Goal: Task Accomplishment & Management: Use online tool/utility

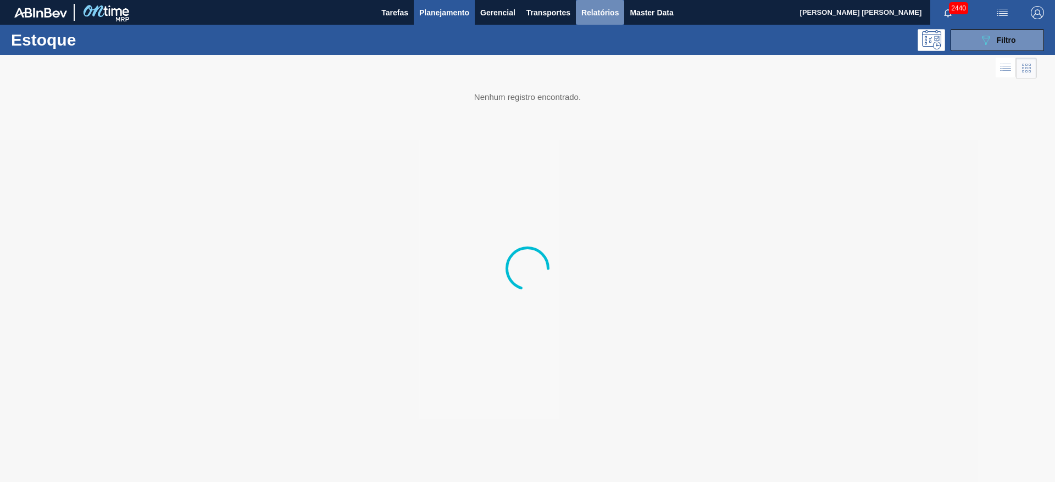
click at [593, 5] on button "Relatórios" at bounding box center [600, 12] width 48 height 25
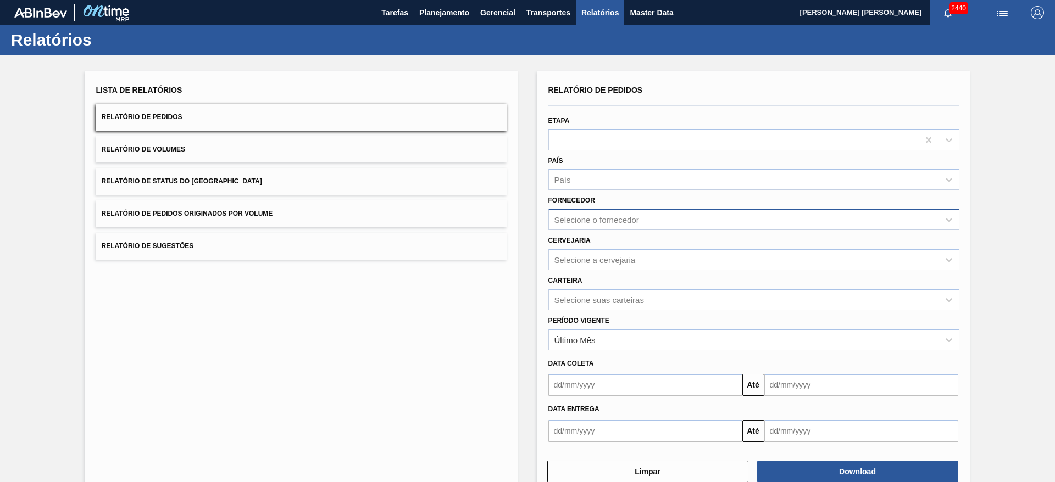
click at [592, 215] on div "Selecione o fornecedor" at bounding box center [596, 219] width 85 height 9
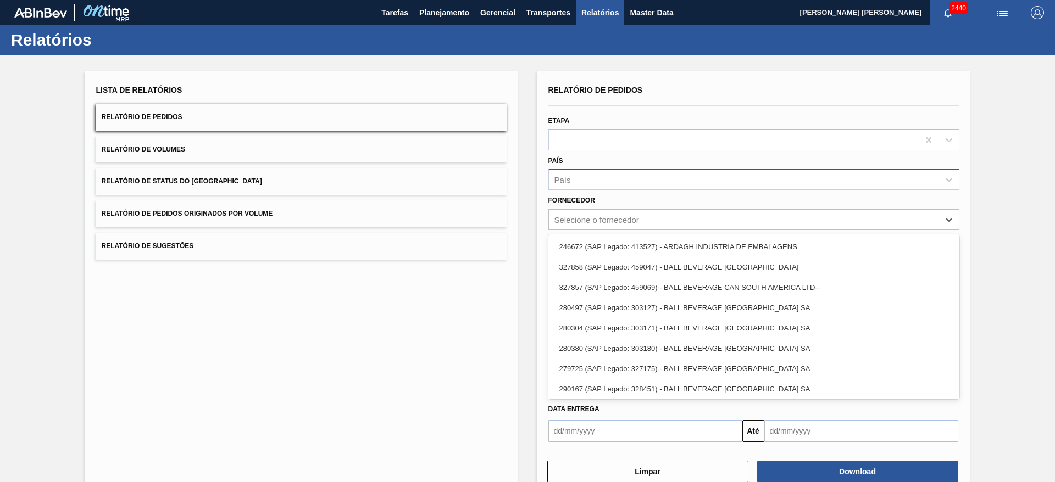
click at [584, 170] on div "País" at bounding box center [753, 179] width 411 height 21
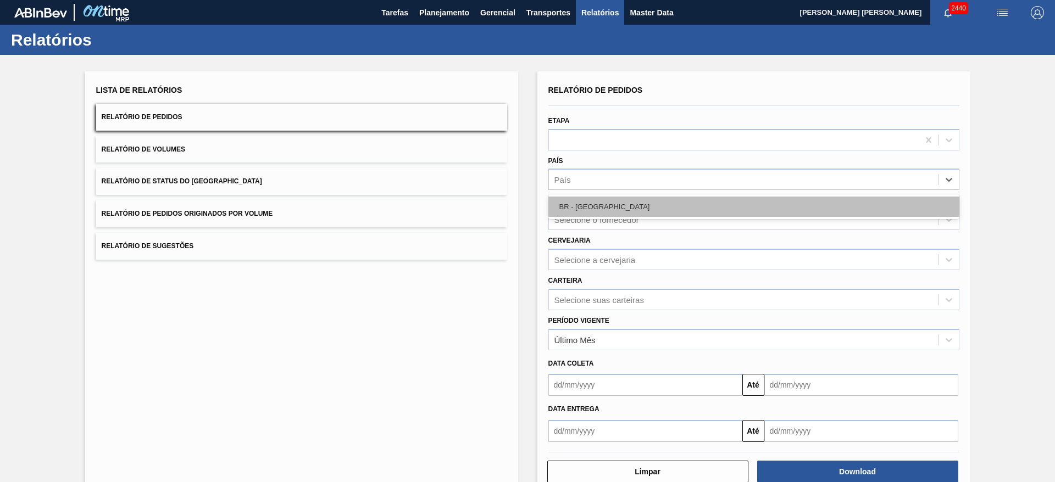
click at [583, 199] on div "BR - Brasil" at bounding box center [753, 207] width 411 height 20
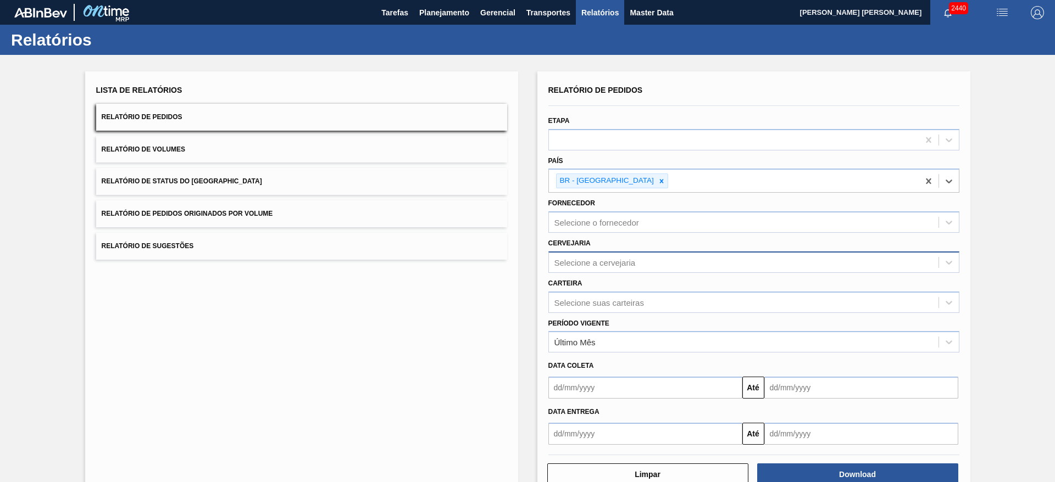
click at [593, 260] on div "Selecione a cervejaria" at bounding box center [594, 262] width 81 height 9
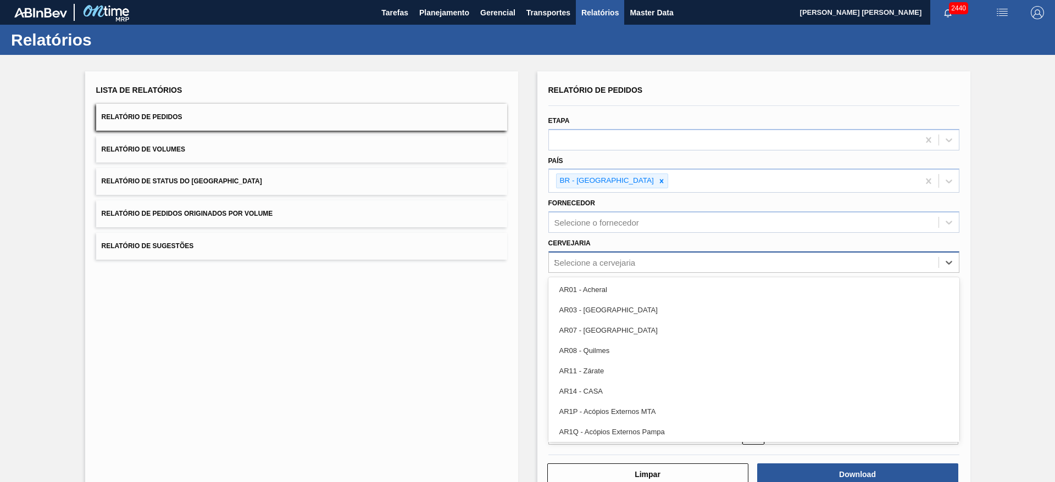
type input "21"
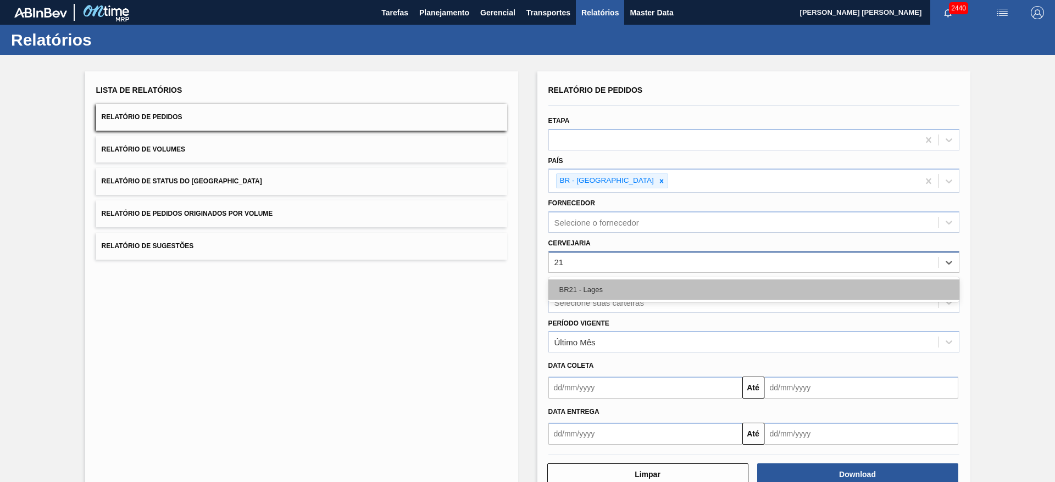
click at [595, 289] on div "BR21 - Lages" at bounding box center [753, 290] width 411 height 20
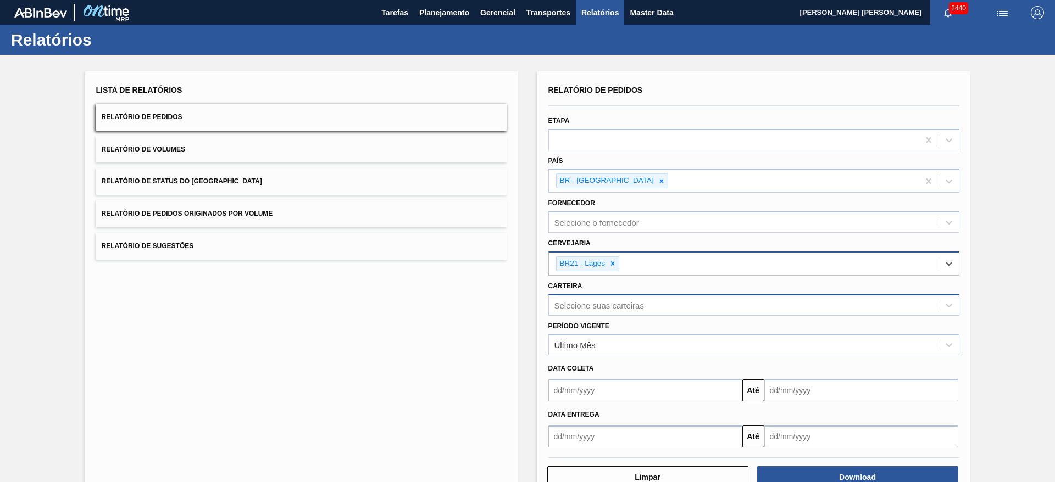
click at [601, 302] on div "Selecione suas carteiras" at bounding box center [599, 304] width 90 height 9
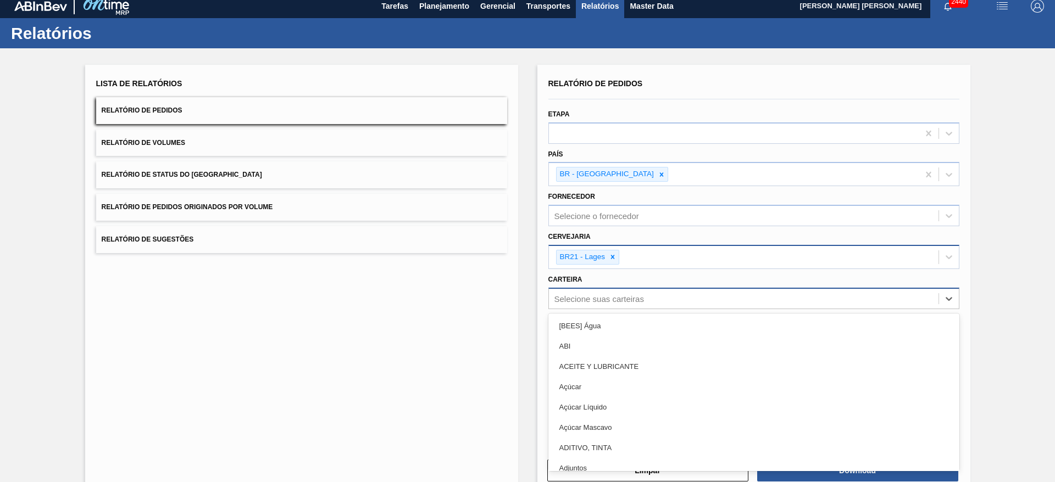
scroll to position [7, 0]
type input "lata"
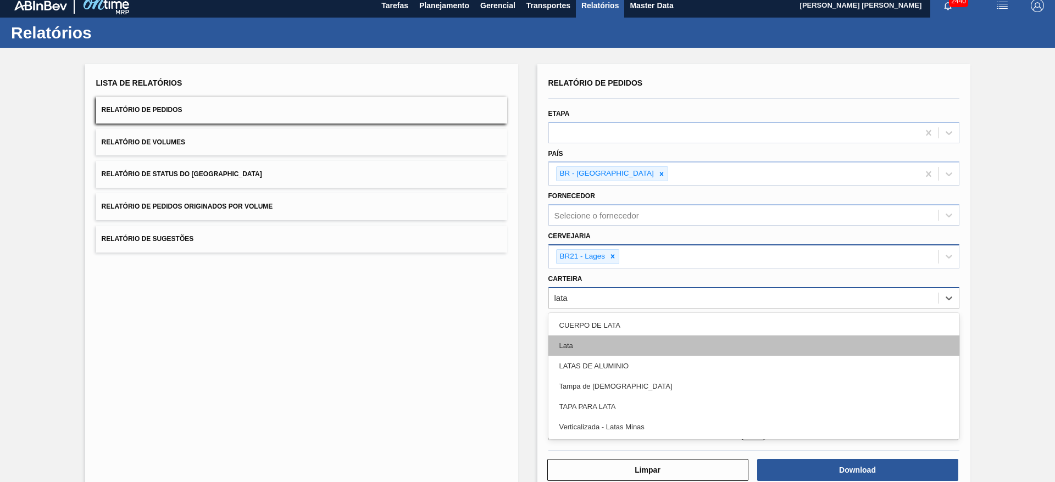
click at [564, 342] on div "Lata" at bounding box center [753, 346] width 411 height 20
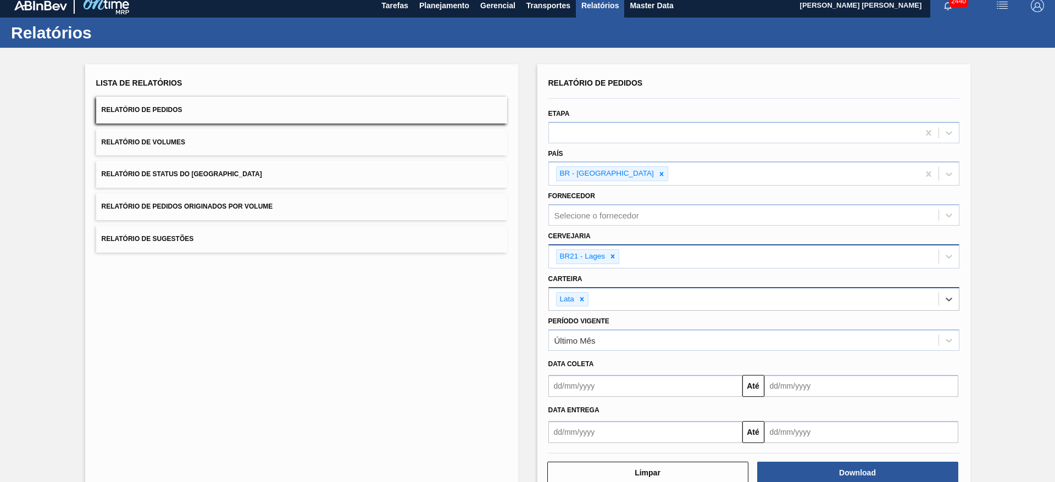
click at [626, 388] on input "text" at bounding box center [645, 386] width 194 height 22
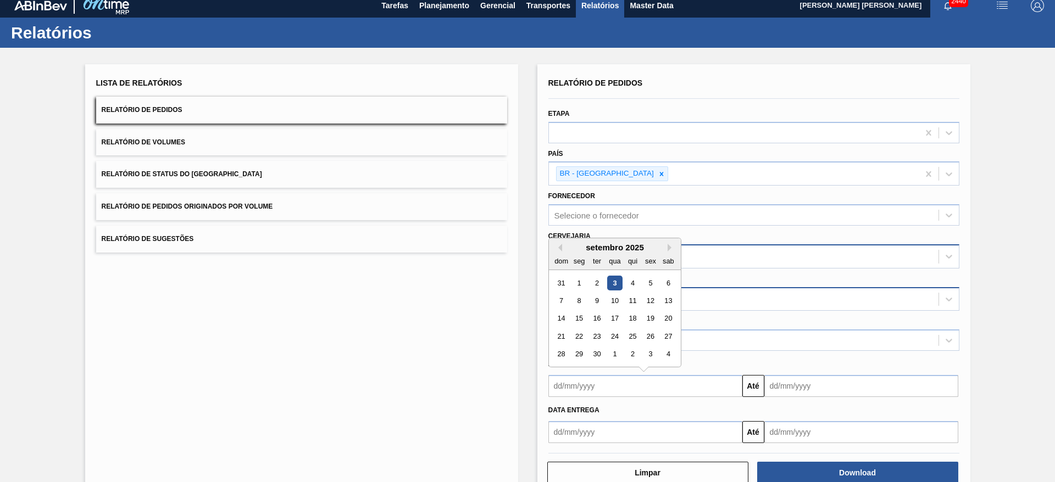
click at [573, 254] on div "seg" at bounding box center [578, 261] width 15 height 15
click at [629, 281] on div "4" at bounding box center [632, 283] width 15 height 15
type input "[DATE]"
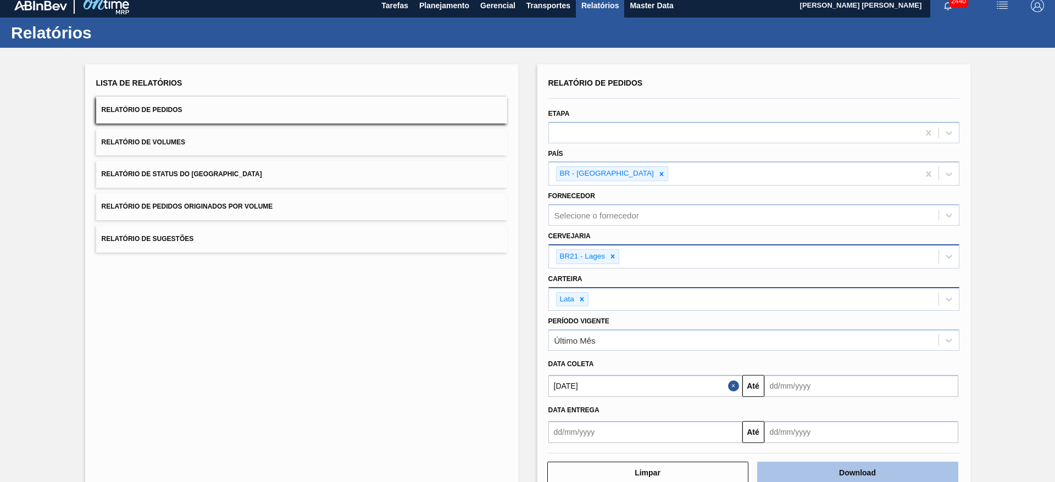
click at [878, 470] on button "Download" at bounding box center [857, 473] width 201 height 22
click at [732, 388] on button "Close" at bounding box center [735, 386] width 14 height 22
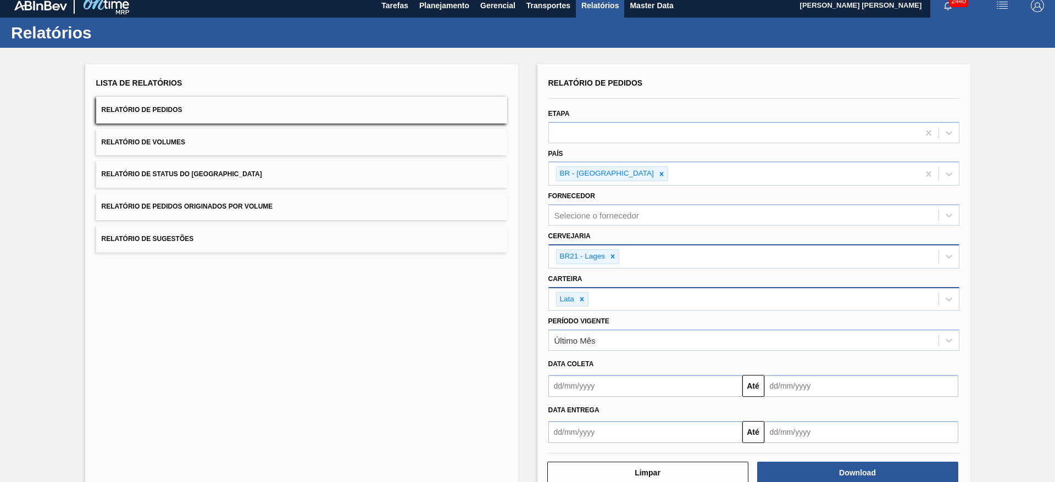
click at [667, 391] on input "text" at bounding box center [645, 386] width 194 height 22
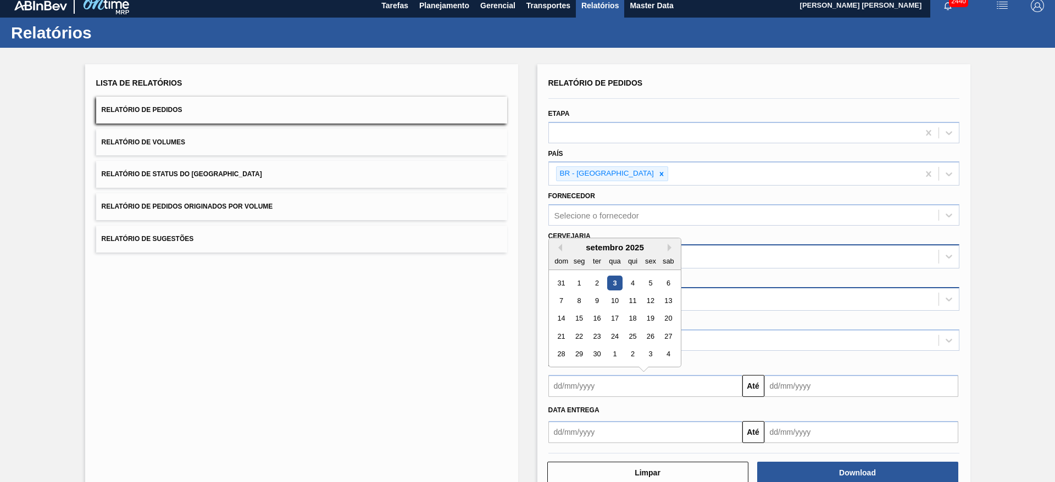
drag, startPoint x: 610, startPoint y: 284, endPoint x: 622, endPoint y: 295, distance: 16.3
click at [610, 284] on div "3" at bounding box center [614, 283] width 15 height 15
type input "[DATE]"
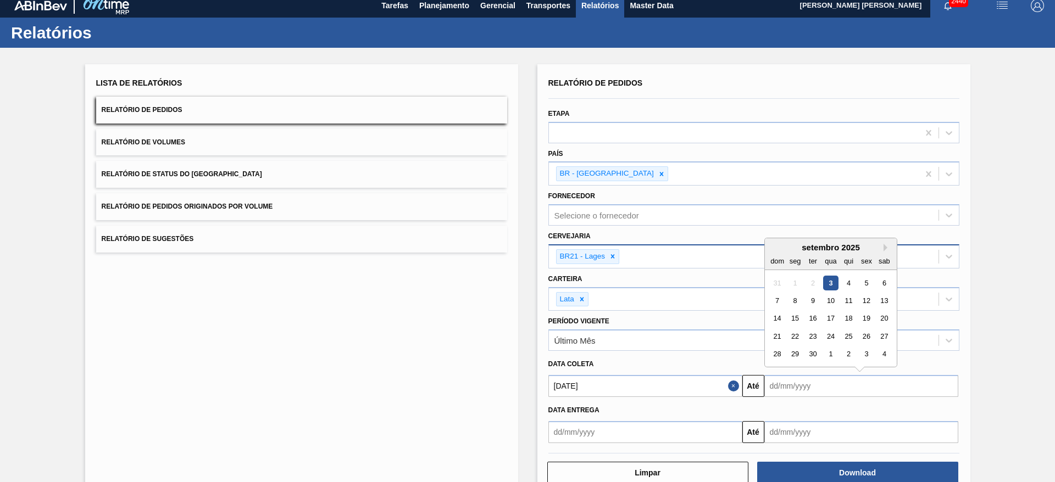
click at [804, 381] on input "text" at bounding box center [861, 386] width 194 height 22
click at [781, 252] on div "dom seg ter qua qui sex sab" at bounding box center [831, 261] width 132 height 18
click at [884, 322] on div "20" at bounding box center [883, 318] width 15 height 15
type input "20/09/2025"
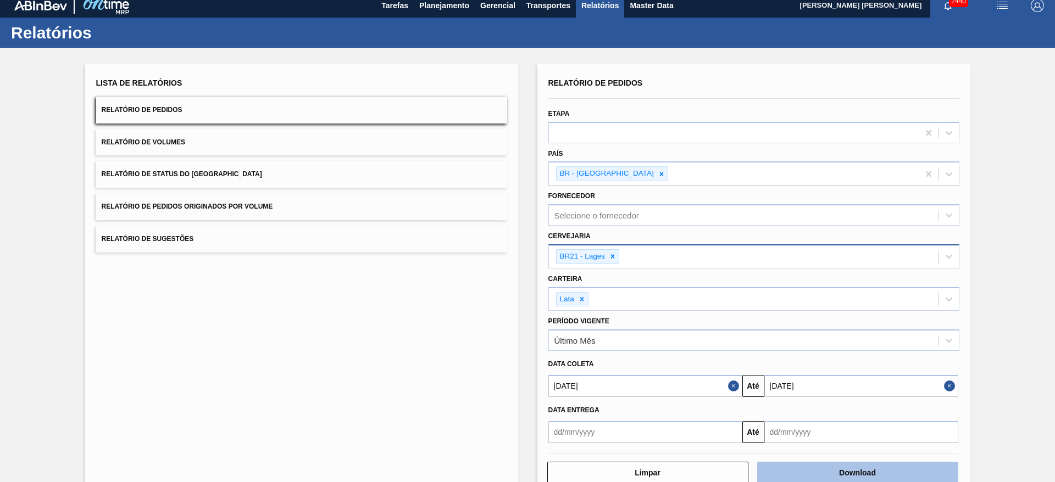
click at [866, 472] on button "Download" at bounding box center [857, 473] width 201 height 22
click at [845, 470] on button "Download" at bounding box center [857, 473] width 201 height 22
click at [291, 138] on button "Relatório de Volumes" at bounding box center [301, 142] width 411 height 27
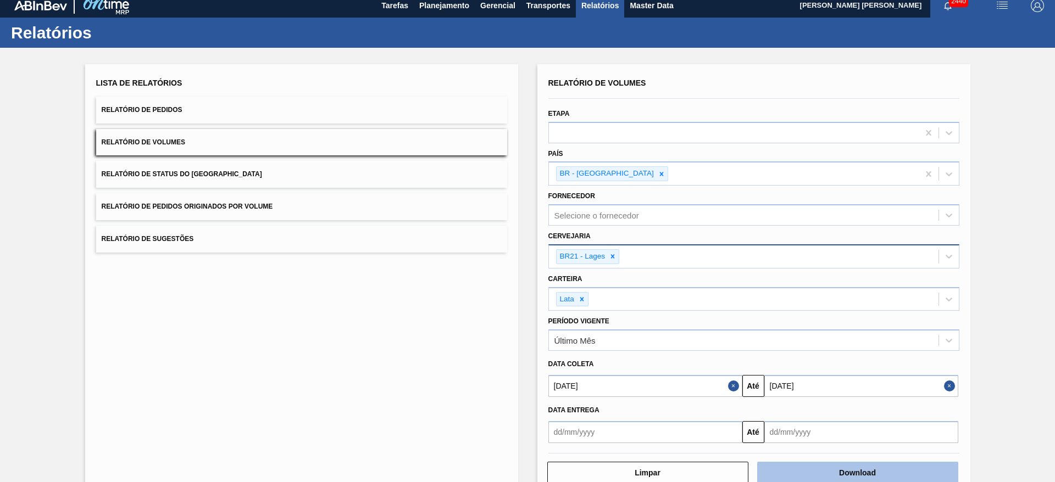
click at [868, 464] on button "Download" at bounding box center [857, 473] width 201 height 22
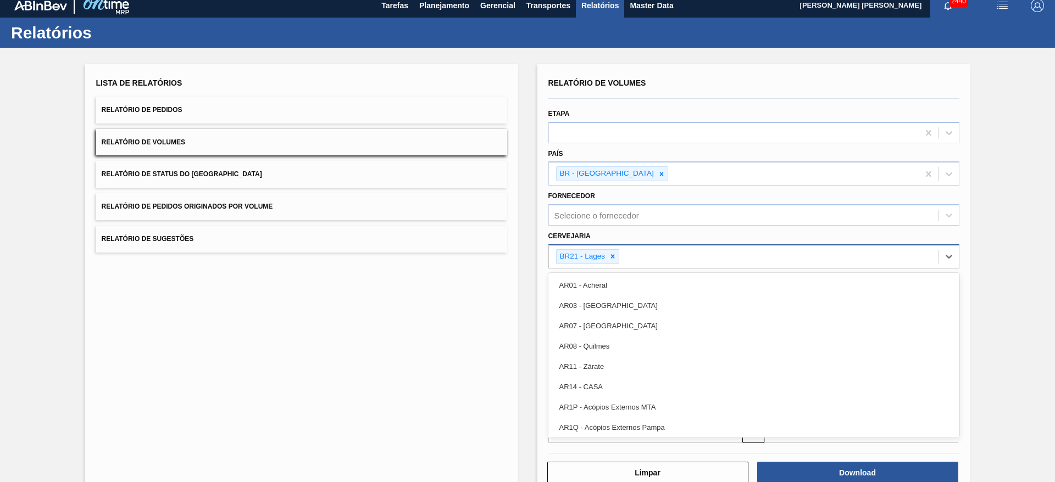
click at [640, 257] on div "BR21 - Lages" at bounding box center [743, 257] width 389 height 23
type input "22"
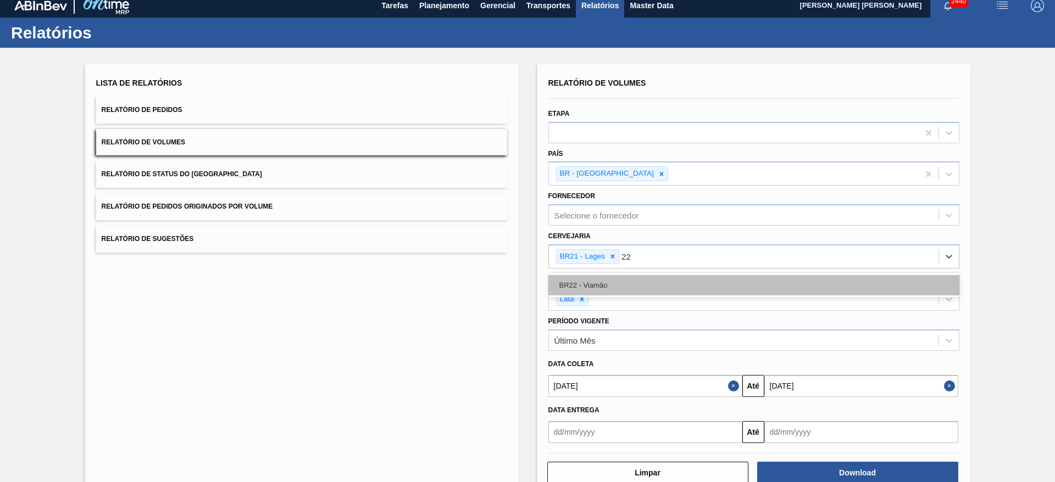
click at [614, 282] on div "BR22 - Viamão" at bounding box center [753, 285] width 411 height 20
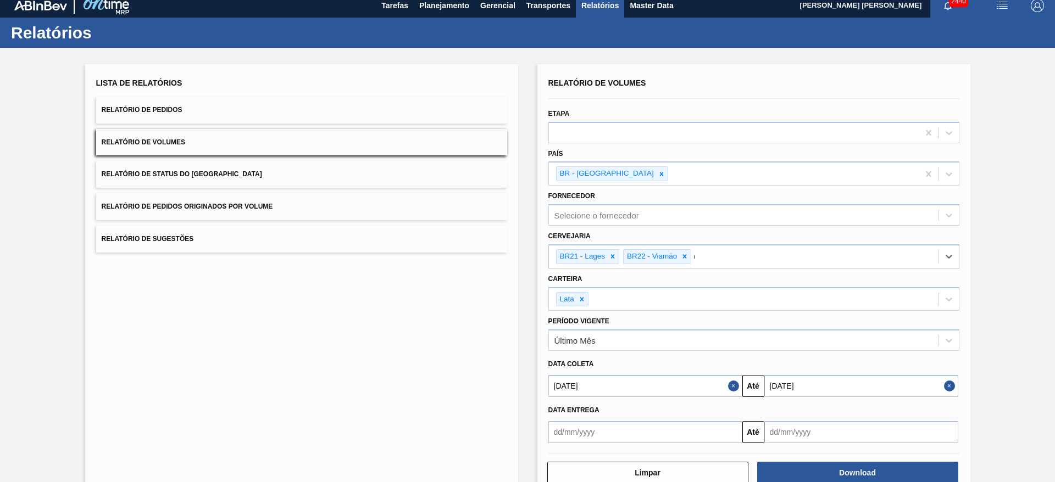
type input "09"
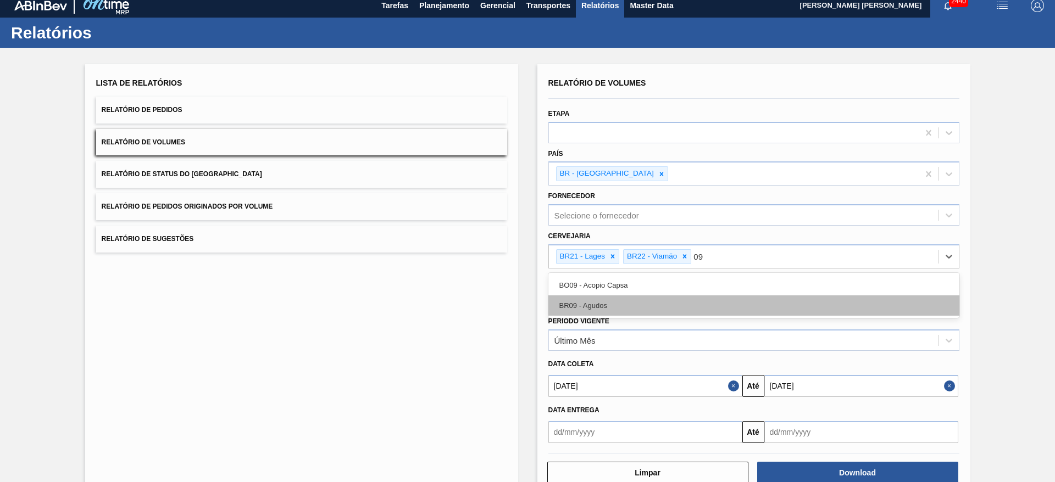
click at [605, 302] on div "BR09 - Agudos" at bounding box center [753, 306] width 411 height 20
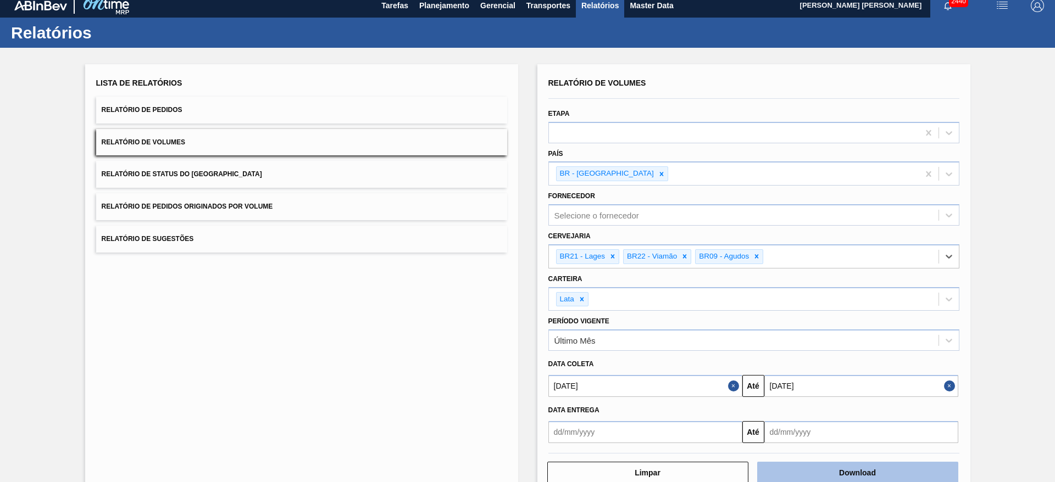
click at [838, 466] on button "Download" at bounding box center [857, 473] width 201 height 22
click at [226, 108] on button "Relatório de Pedidos" at bounding box center [301, 110] width 411 height 27
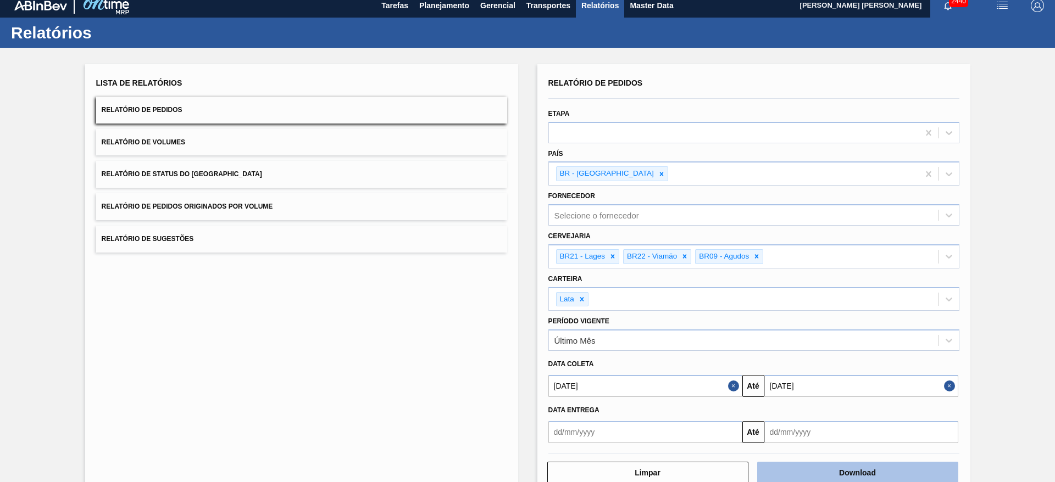
click at [821, 471] on button "Download" at bounding box center [857, 473] width 201 height 22
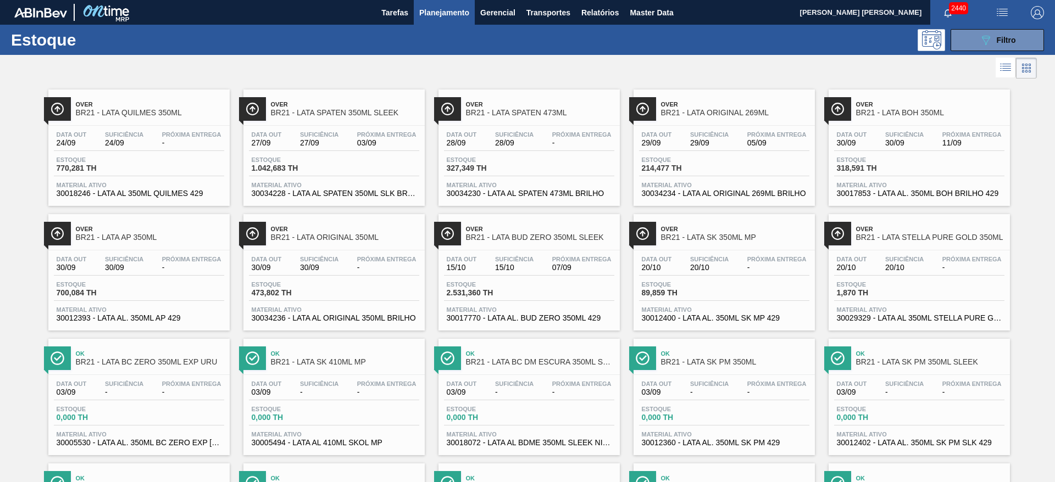
click at [824, 74] on div at bounding box center [518, 68] width 1036 height 26
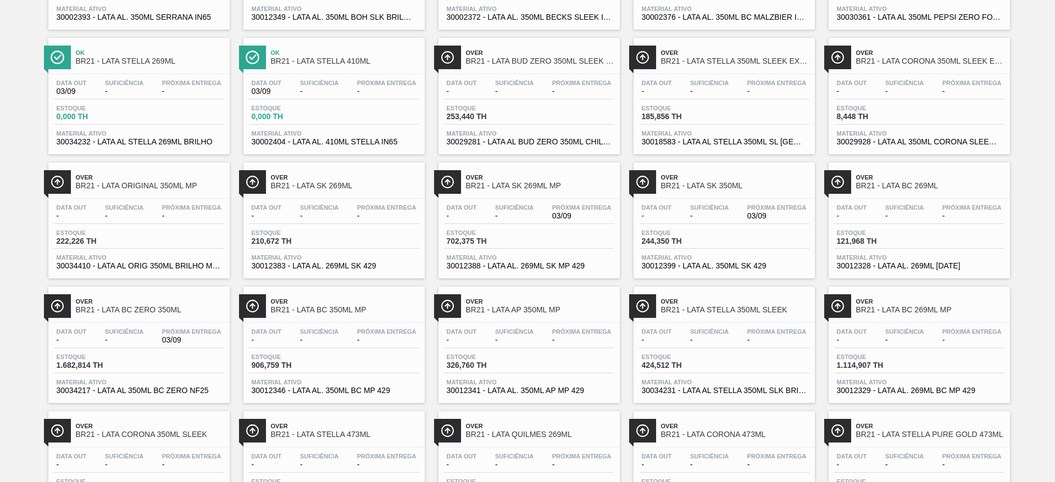
scroll to position [577, 0]
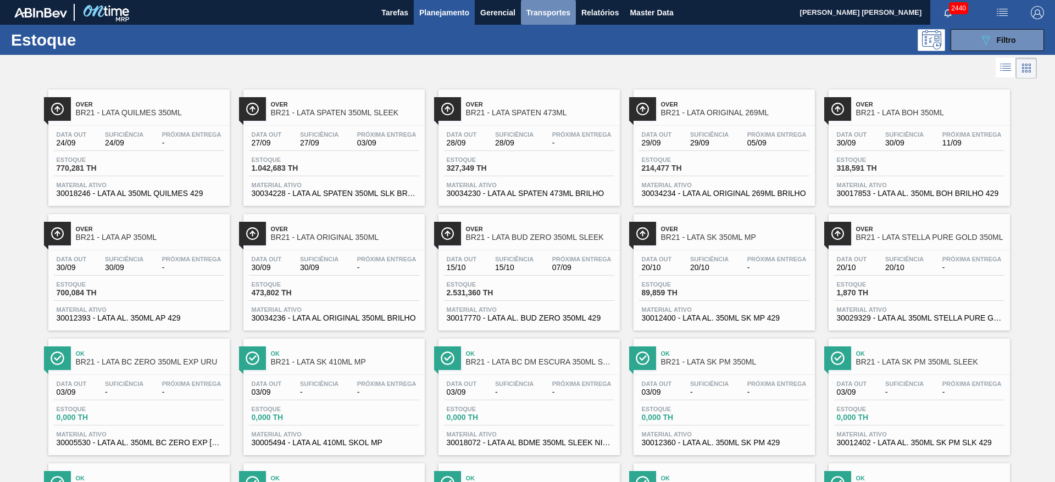
click at [561, 9] on span "Transportes" at bounding box center [548, 12] width 44 height 13
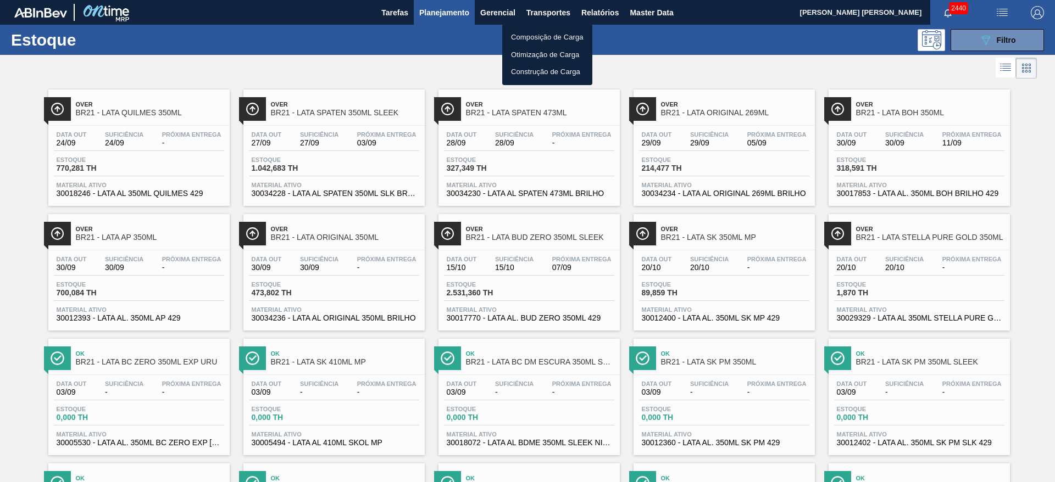
click at [562, 59] on li "Otimização de Carga" at bounding box center [547, 55] width 90 height 18
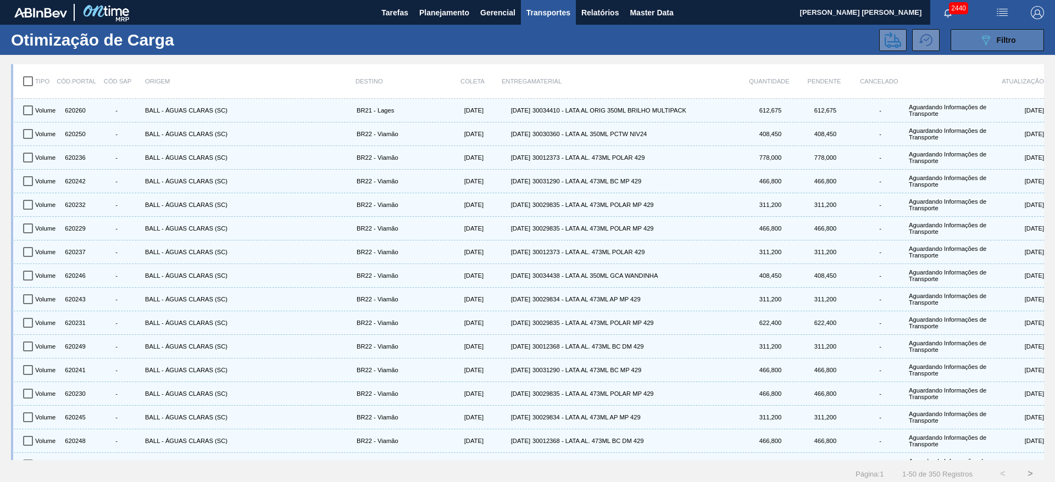
click at [989, 40] on icon "089F7B8B-B2A5-4AFE-B5C0-19BA573D28AC" at bounding box center [985, 40] width 13 height 13
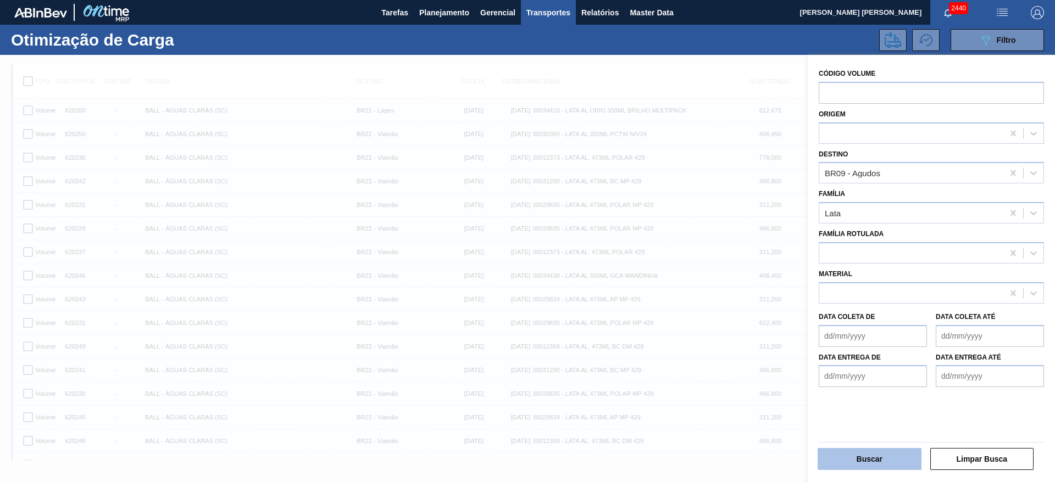
click at [872, 460] on button "Buscar" at bounding box center [869, 459] width 104 height 22
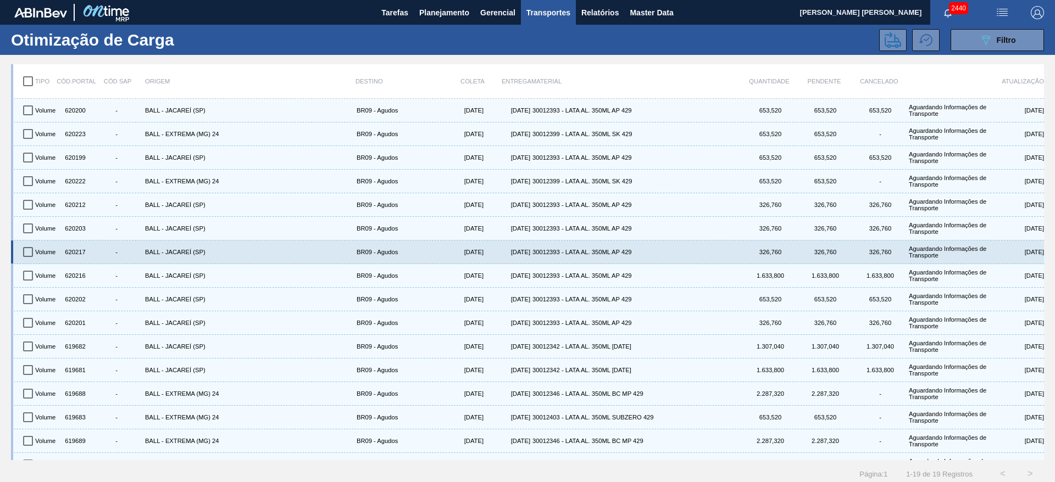
click at [28, 254] on input "checkbox" at bounding box center [27, 252] width 23 height 23
checkbox input "true"
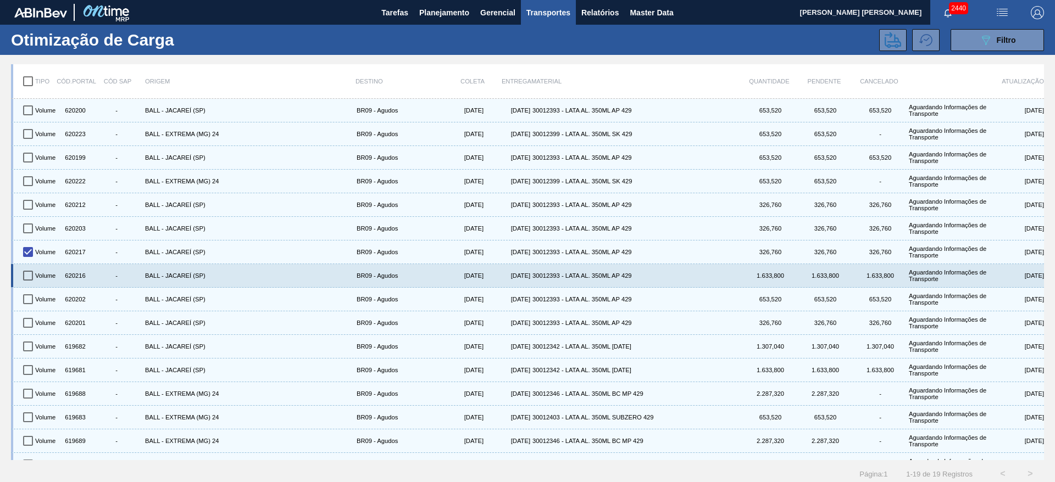
click at [31, 276] on input "checkbox" at bounding box center [27, 275] width 23 height 23
checkbox input "true"
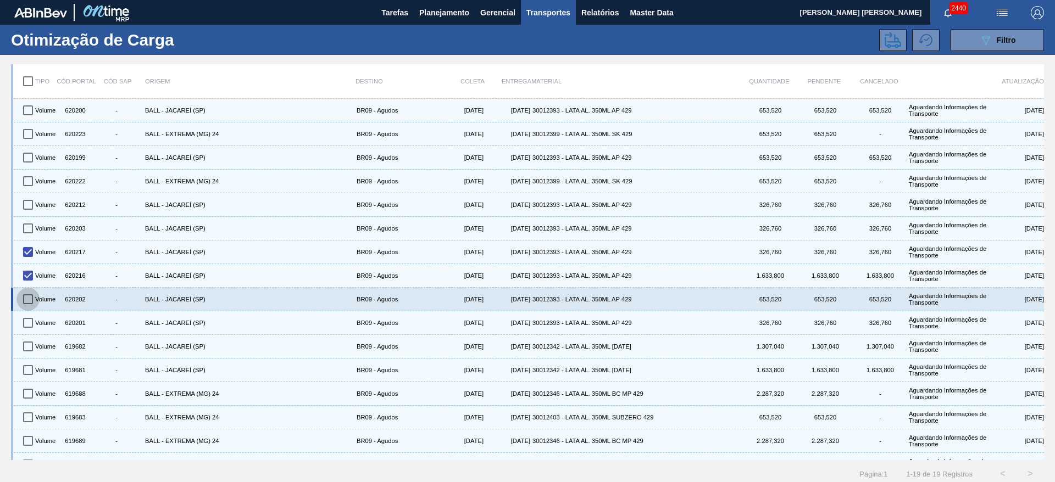
click at [31, 303] on input "checkbox" at bounding box center [27, 299] width 23 height 23
checkbox input "true"
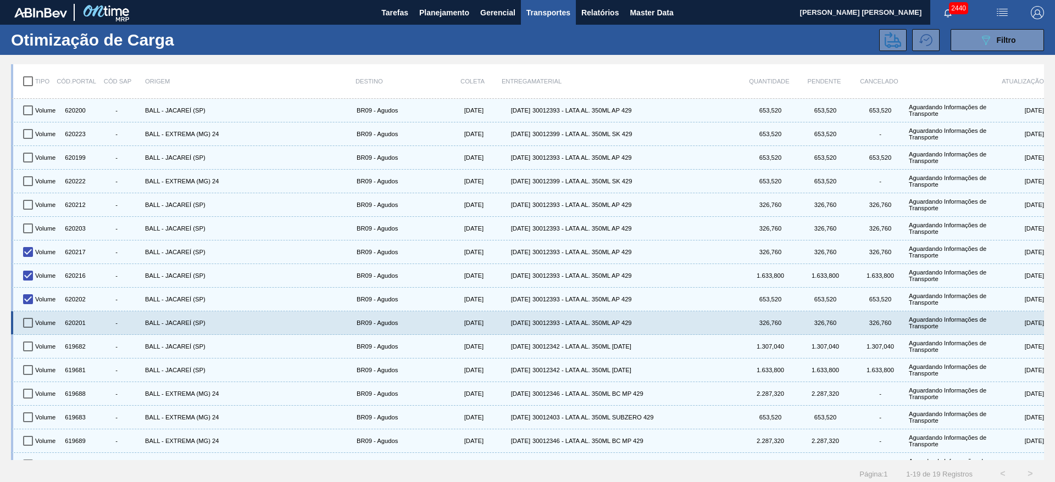
click at [29, 321] on input "checkbox" at bounding box center [27, 322] width 23 height 23
checkbox input "true"
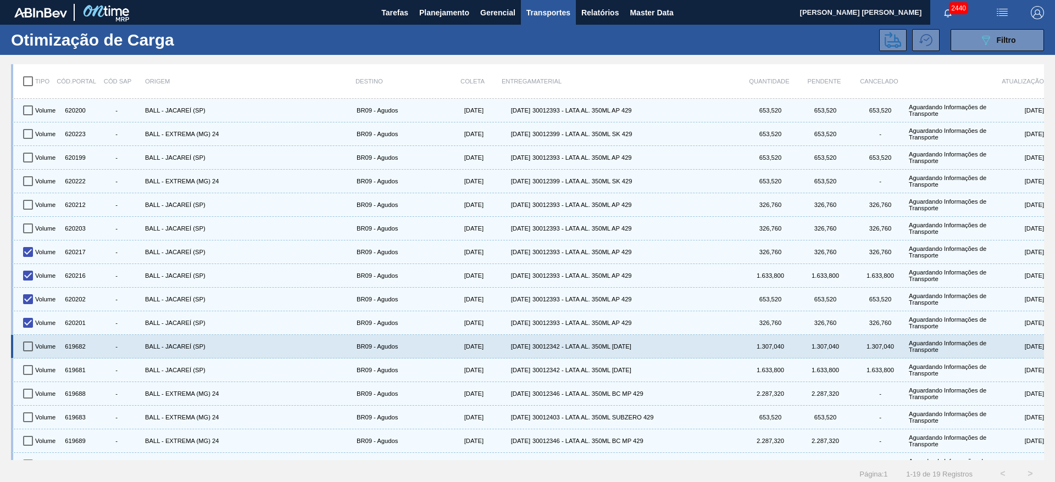
click at [26, 344] on input "checkbox" at bounding box center [27, 346] width 23 height 23
checkbox input "true"
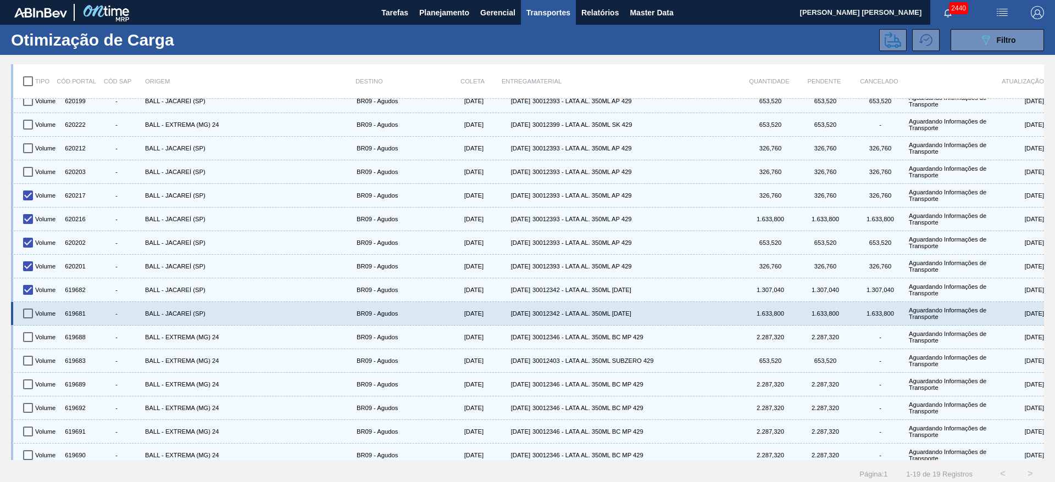
scroll to position [82, 0]
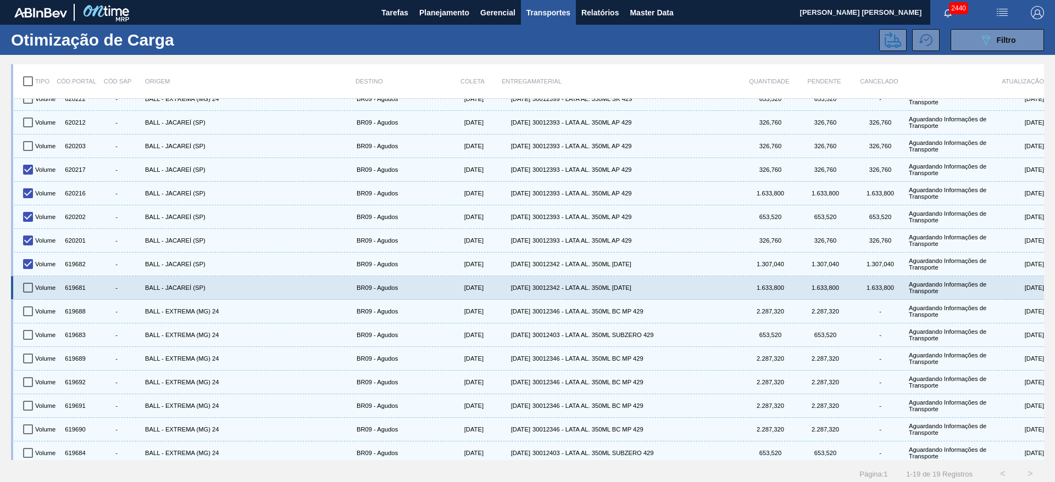
click at [26, 289] on input "checkbox" at bounding box center [27, 287] width 23 height 23
checkbox input "true"
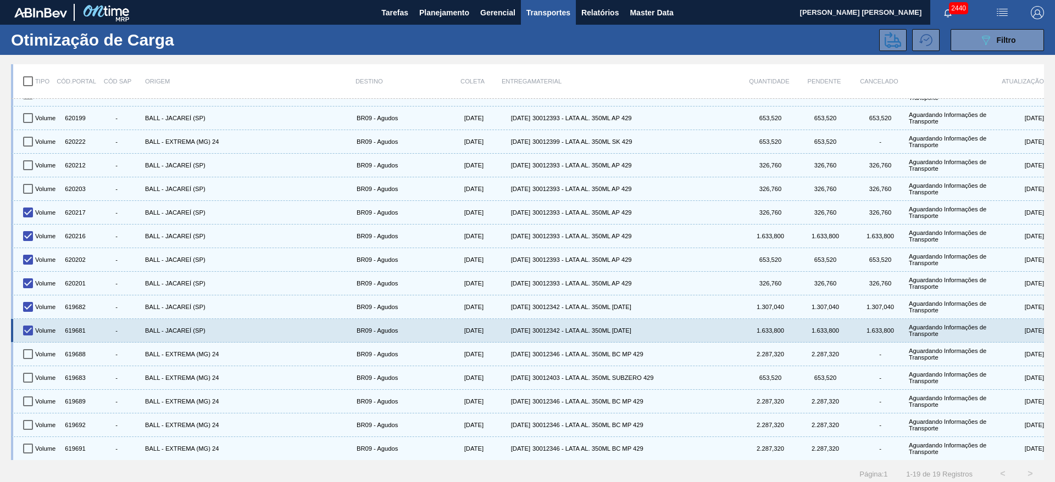
scroll to position [0, 0]
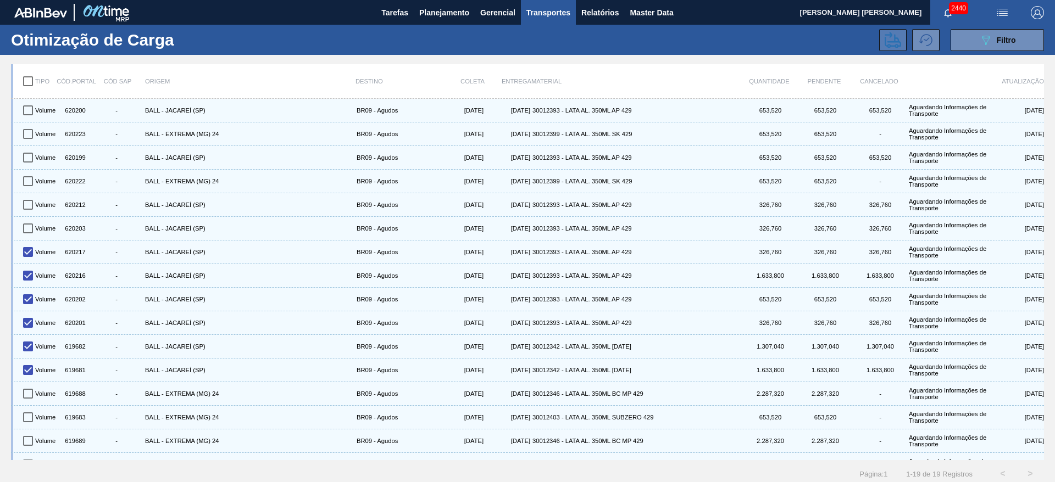
click at [885, 42] on icon at bounding box center [892, 40] width 16 height 16
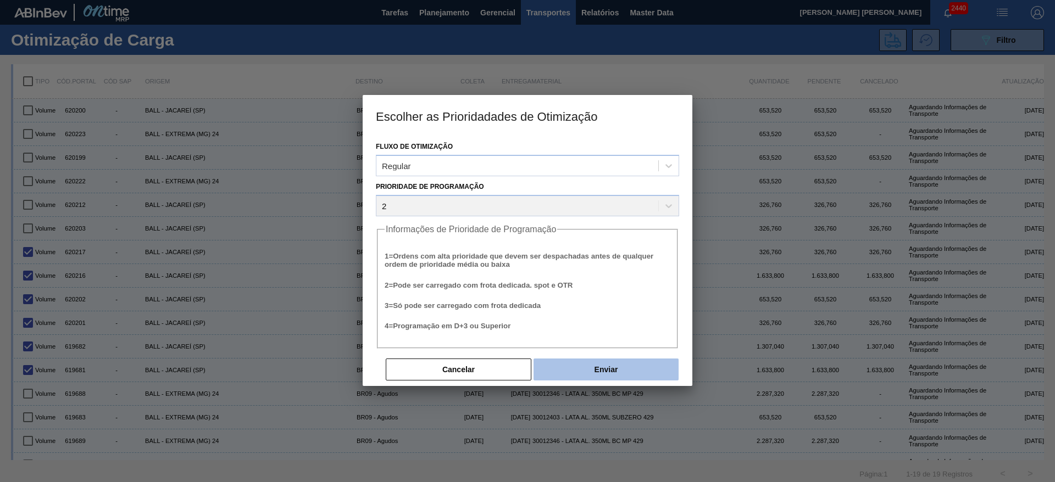
click at [579, 371] on button "Enviar" at bounding box center [605, 370] width 145 height 22
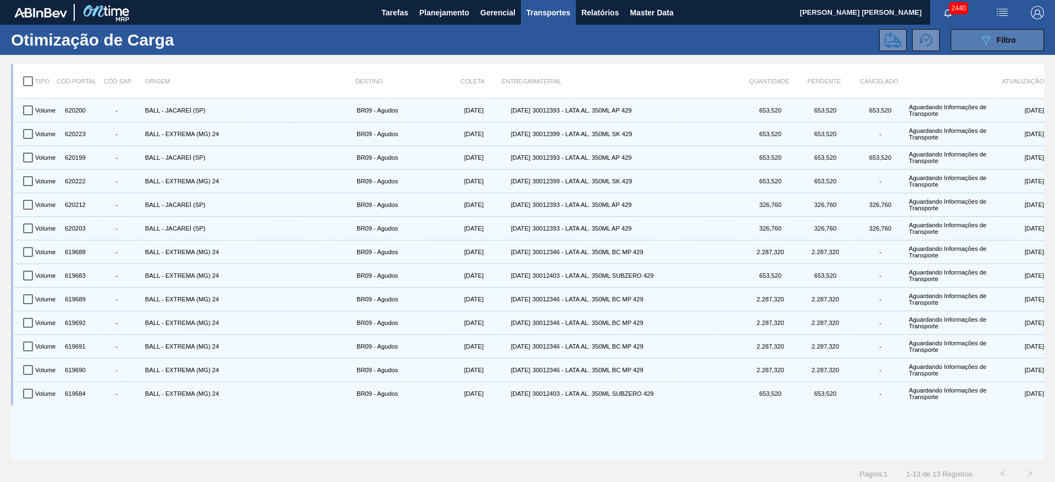
click at [983, 38] on icon "089F7B8B-B2A5-4AFE-B5C0-19BA573D28AC" at bounding box center [985, 40] width 13 height 13
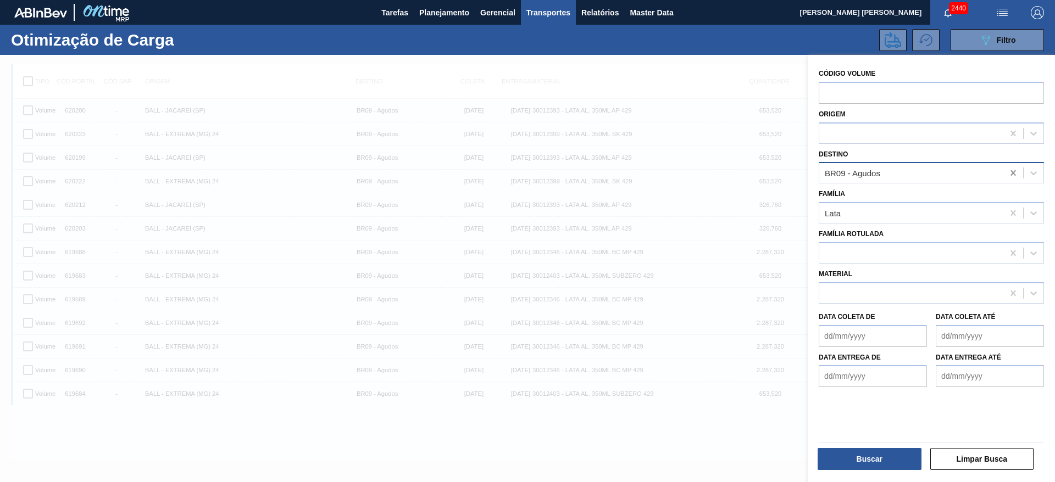
click at [1012, 172] on icon at bounding box center [1012, 172] width 5 height 5
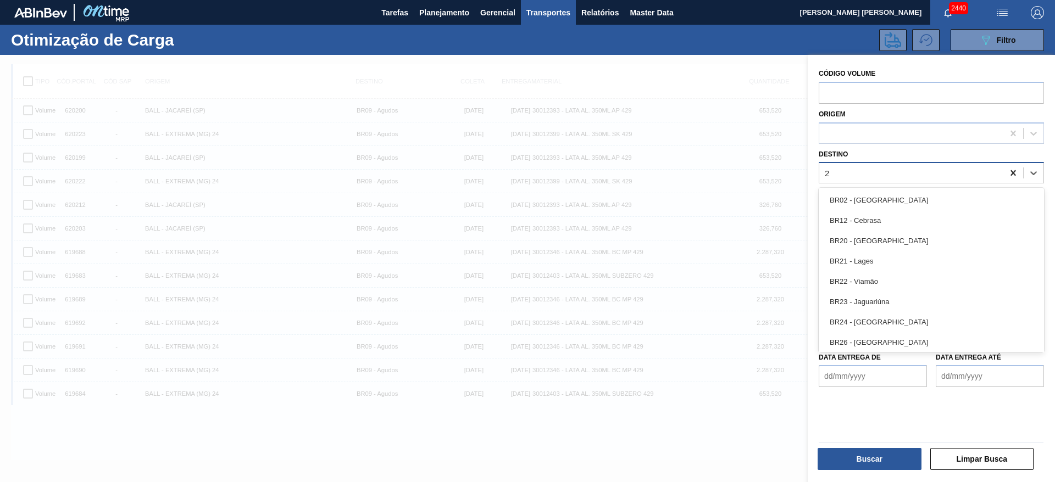
type input "21"
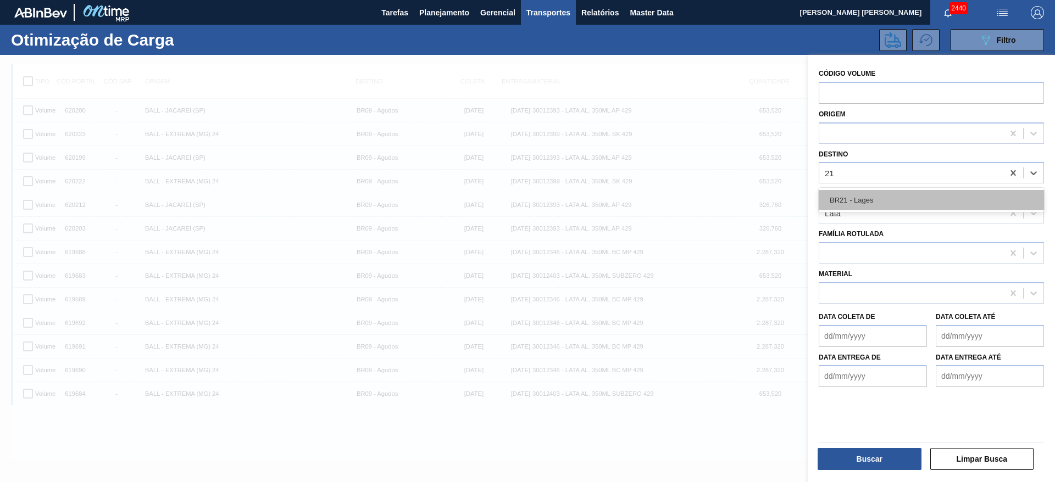
click at [874, 201] on div "BR21 - Lages" at bounding box center [930, 200] width 225 height 20
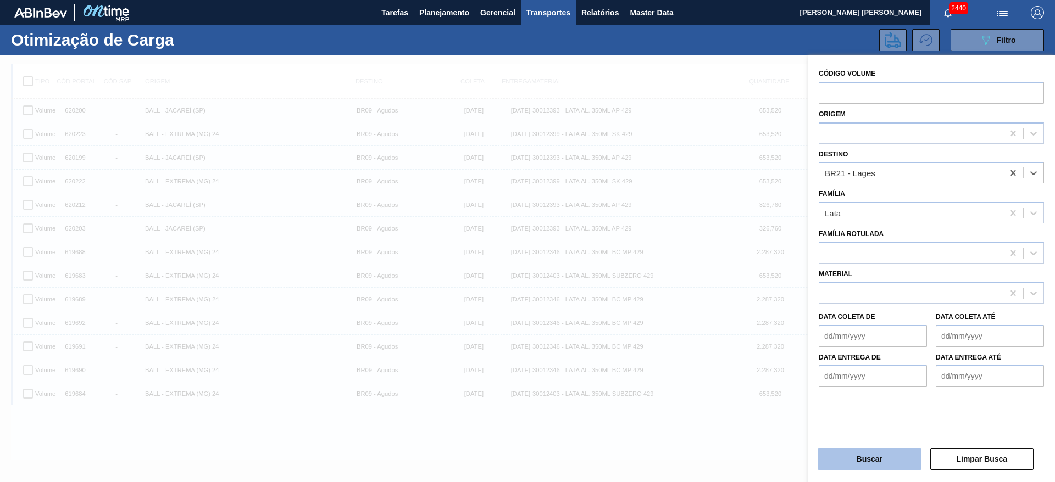
click at [867, 458] on button "Buscar" at bounding box center [869, 459] width 104 height 22
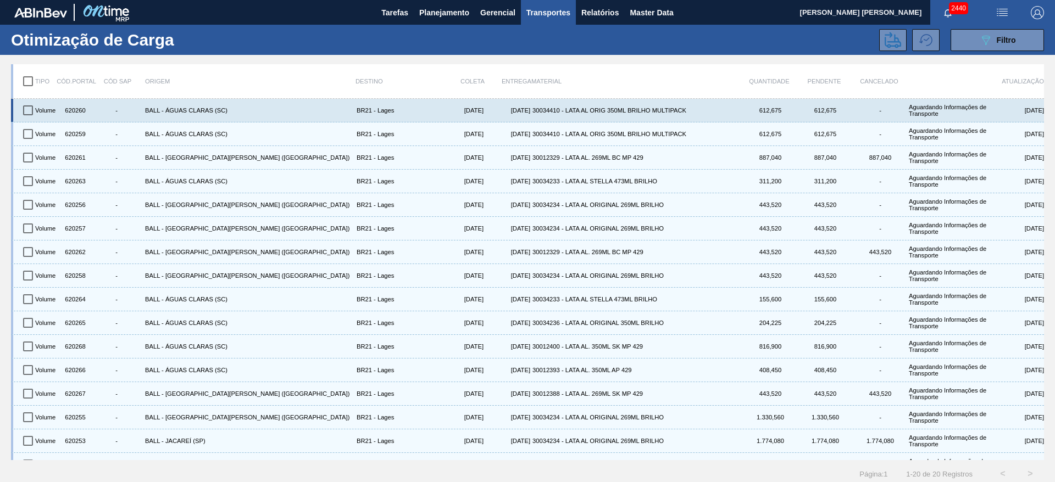
click at [27, 111] on input "checkbox" at bounding box center [27, 110] width 23 height 23
checkbox input "true"
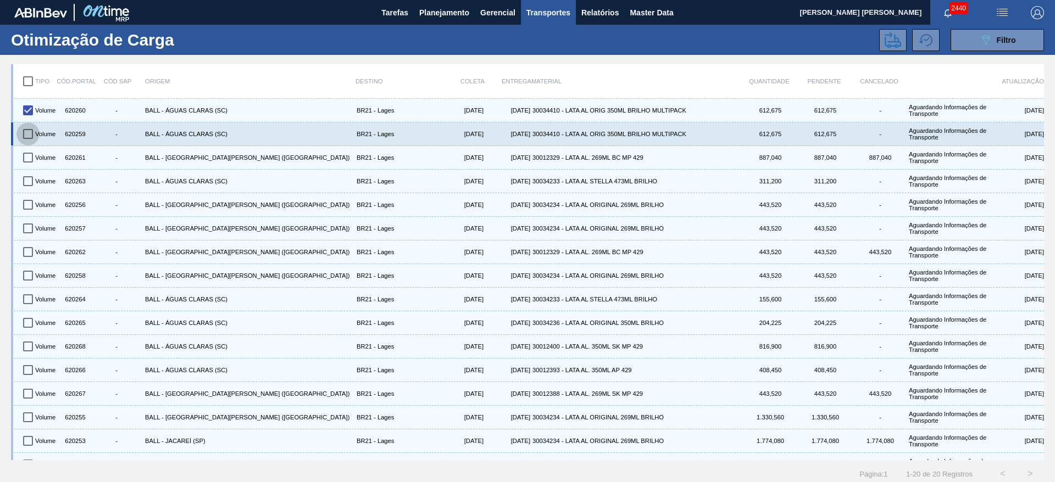
click at [25, 133] on input "checkbox" at bounding box center [27, 133] width 23 height 23
checkbox input "true"
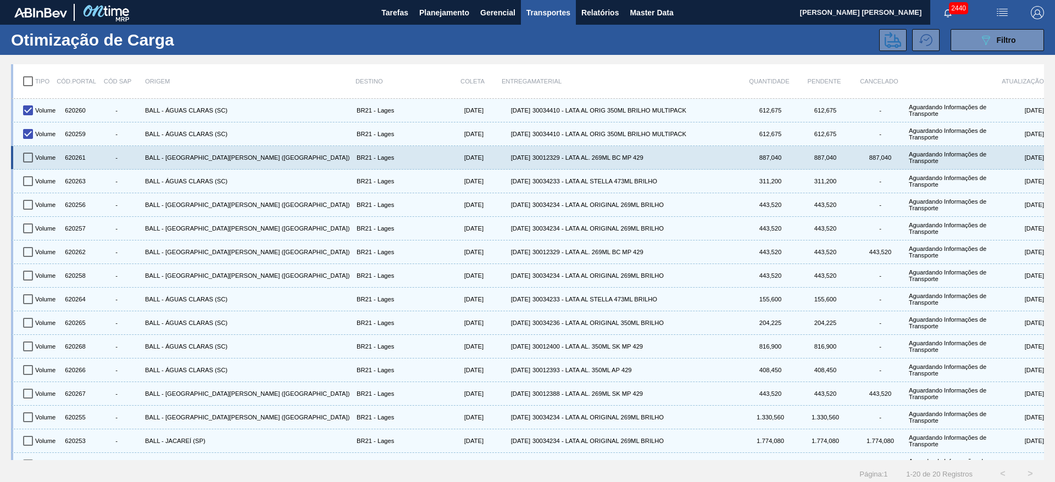
click at [26, 153] on input "checkbox" at bounding box center [27, 157] width 23 height 23
checkbox input "true"
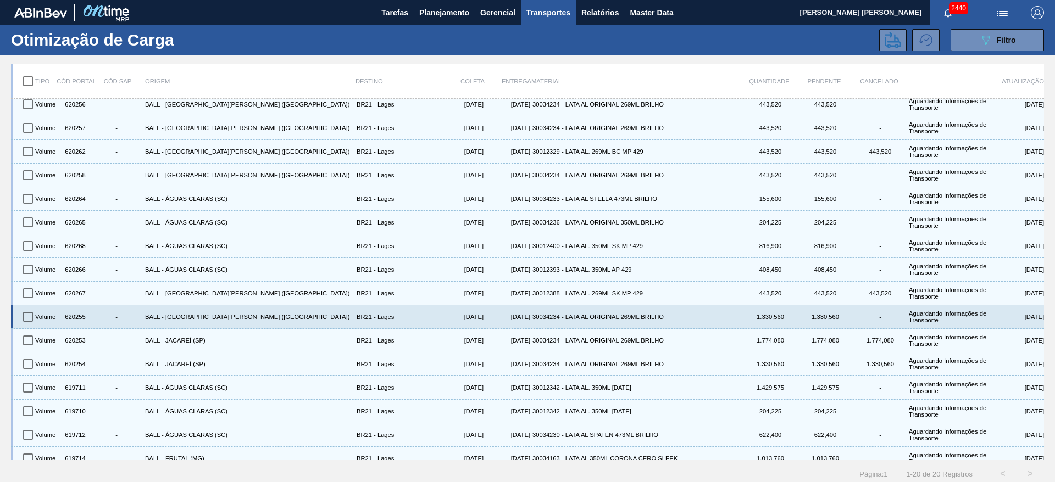
scroll to position [110, 0]
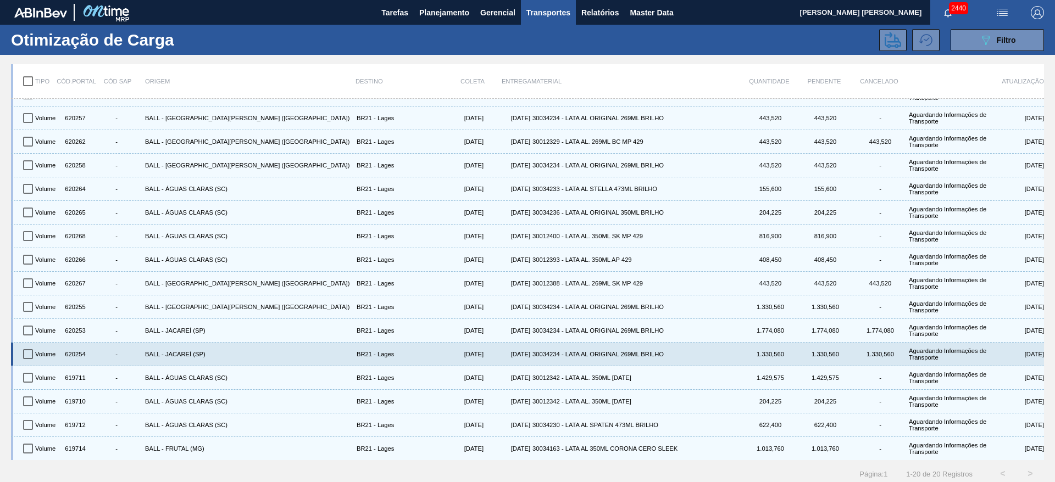
click at [29, 357] on input "checkbox" at bounding box center [27, 354] width 23 height 23
checkbox input "true"
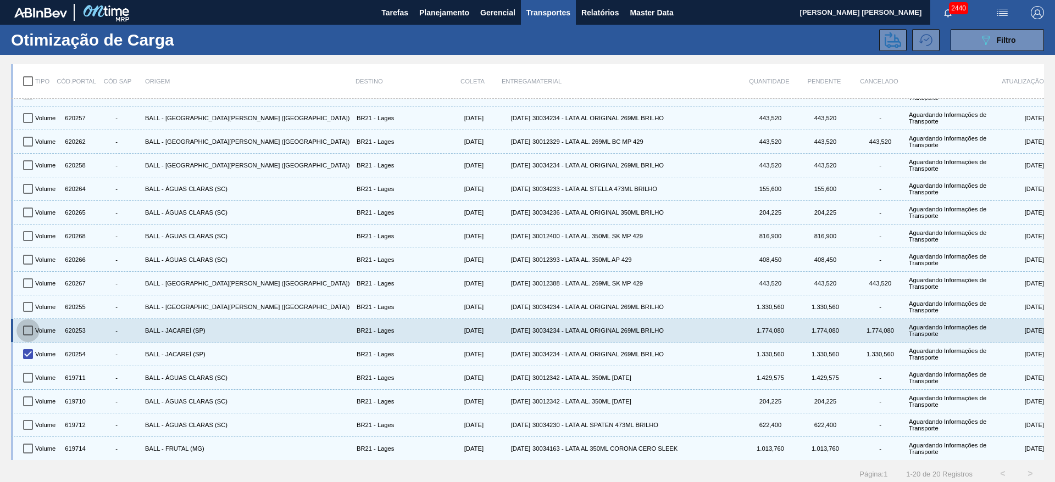
click at [27, 328] on input "checkbox" at bounding box center [27, 330] width 23 height 23
checkbox input "true"
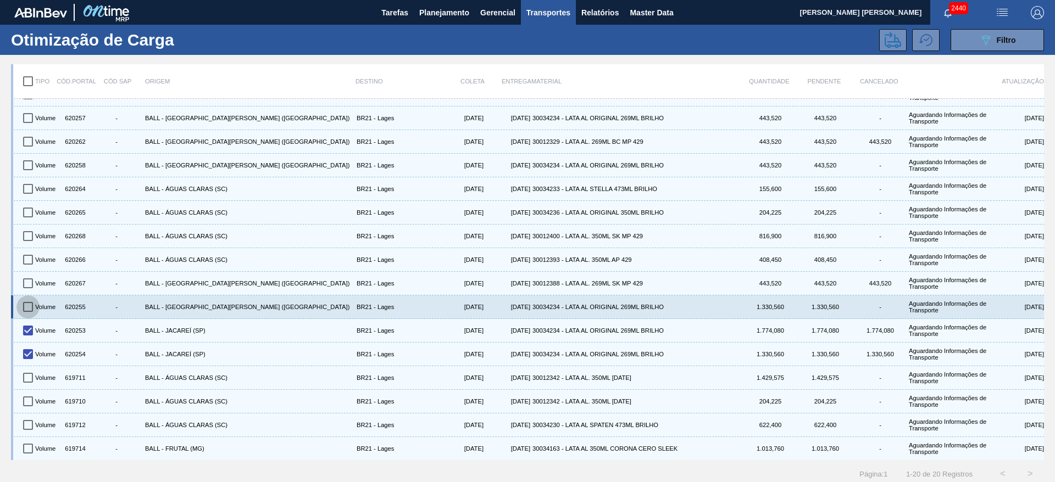
click at [27, 309] on input "checkbox" at bounding box center [27, 307] width 23 height 23
checkbox input "true"
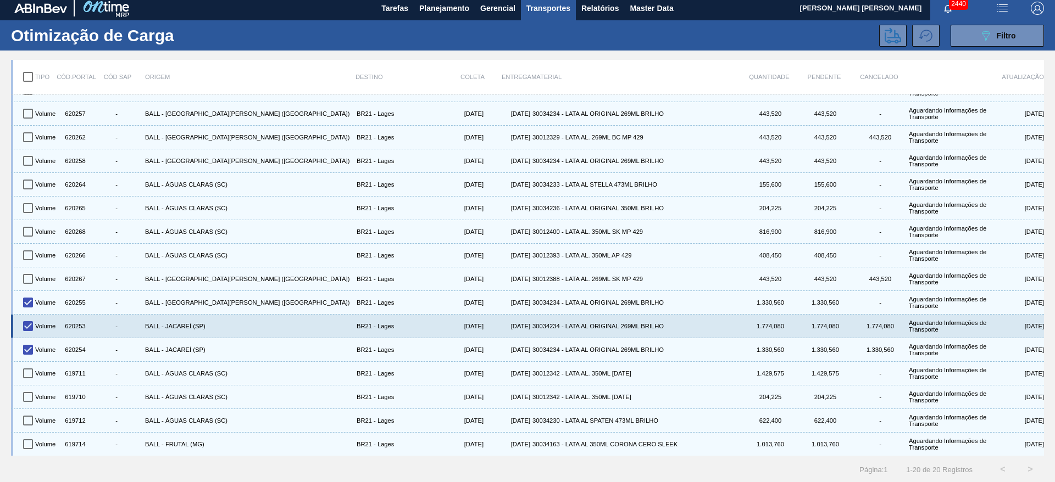
scroll to position [5, 0]
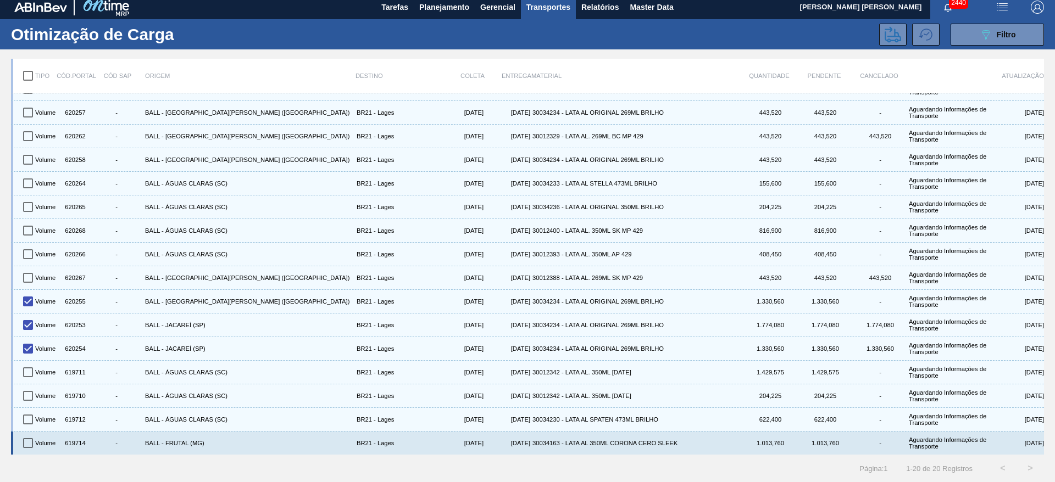
click at [29, 439] on input "checkbox" at bounding box center [27, 443] width 23 height 23
checkbox input "true"
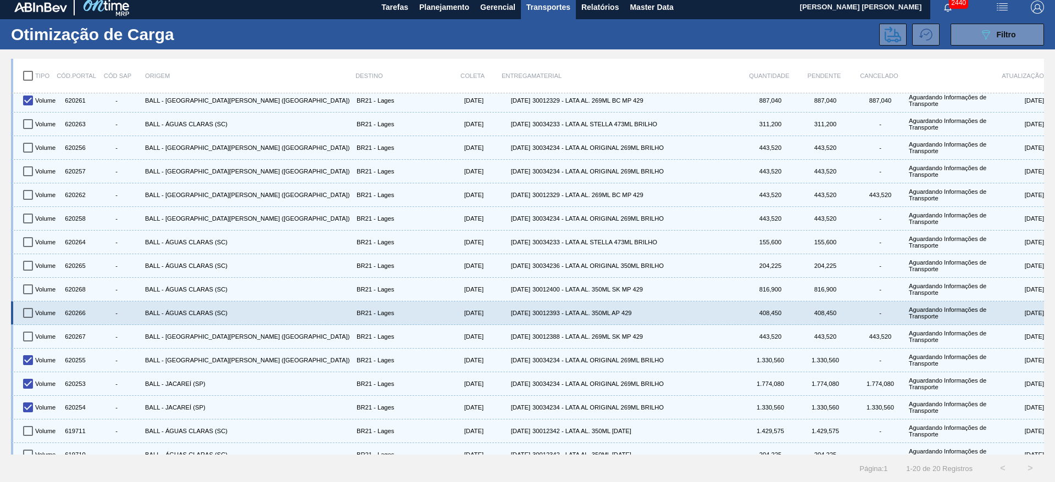
scroll to position [28, 0]
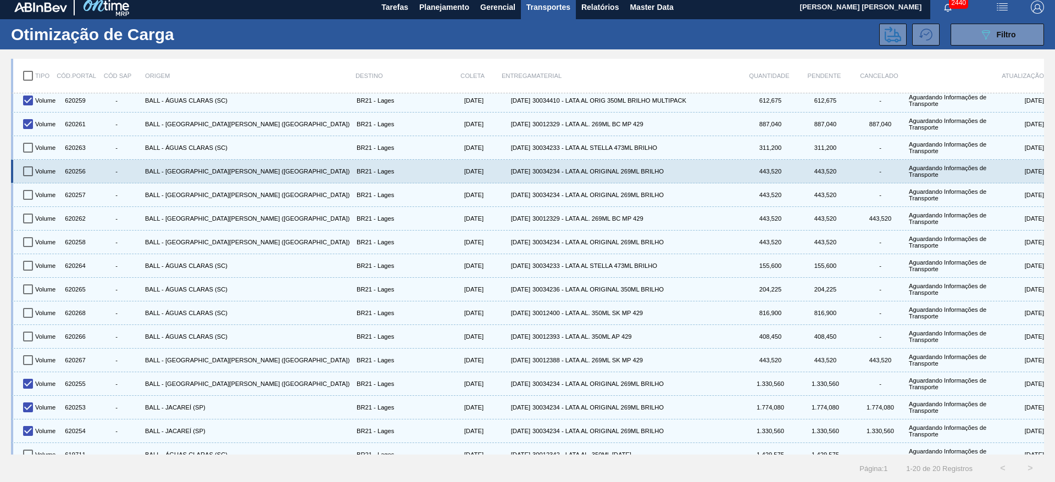
click at [31, 172] on input "checkbox" at bounding box center [27, 171] width 23 height 23
checkbox input "true"
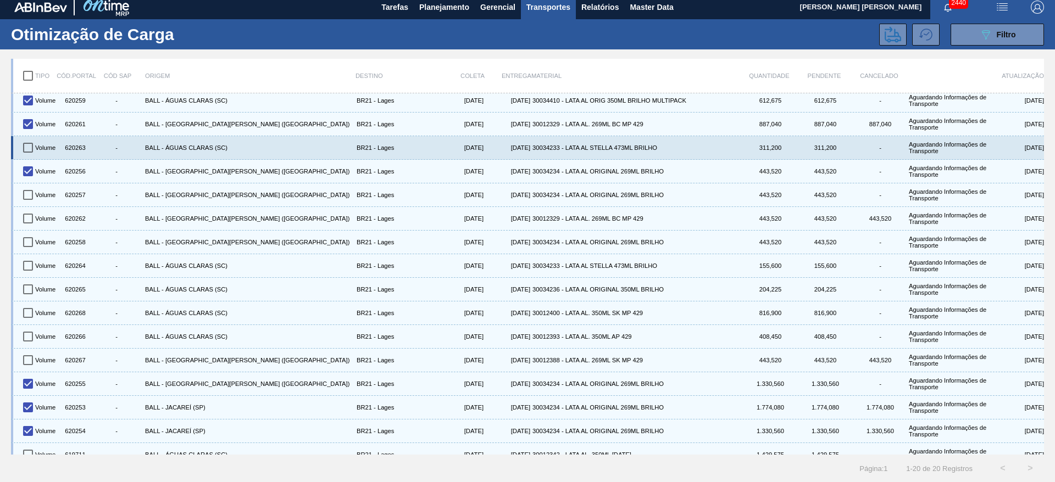
click at [29, 146] on input "checkbox" at bounding box center [27, 147] width 23 height 23
checkbox input "true"
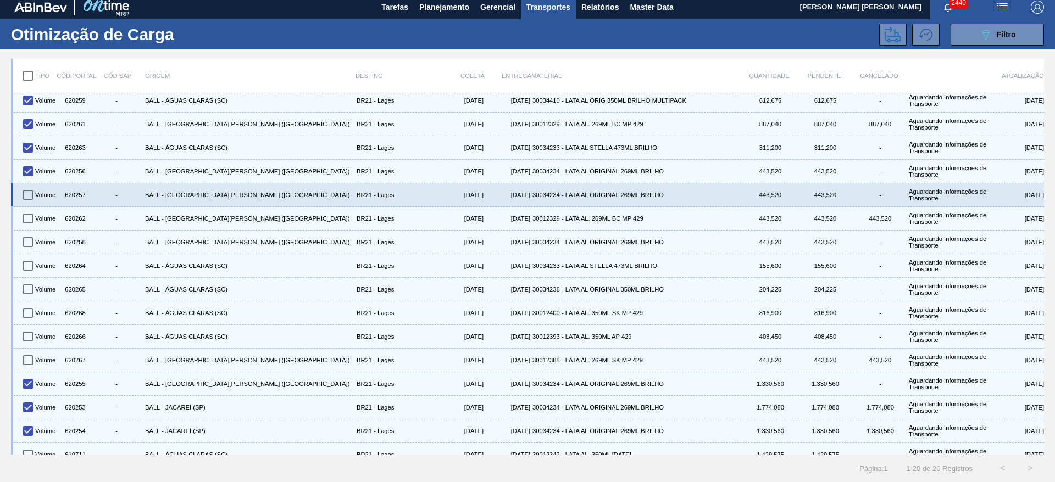
click at [30, 189] on input "checkbox" at bounding box center [27, 194] width 23 height 23
checkbox input "true"
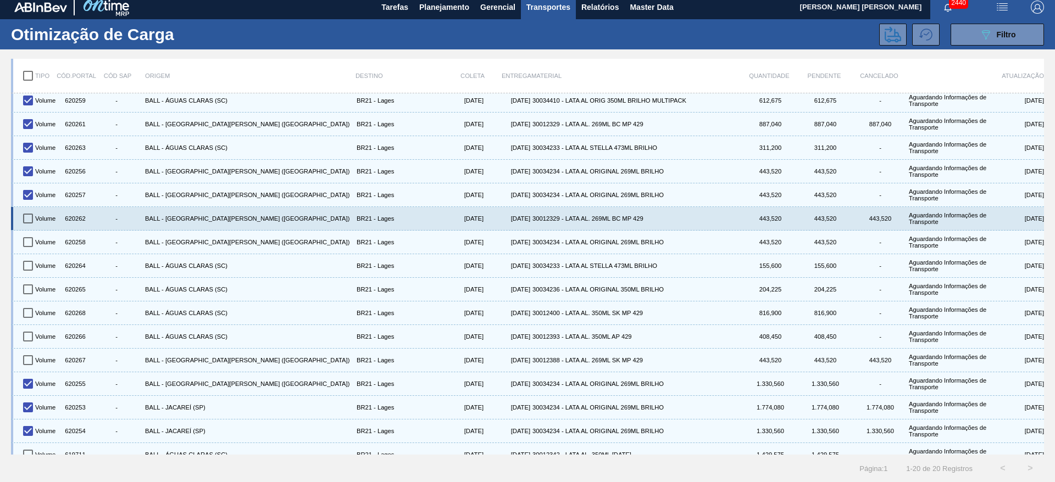
click at [27, 220] on input "checkbox" at bounding box center [27, 218] width 23 height 23
checkbox input "true"
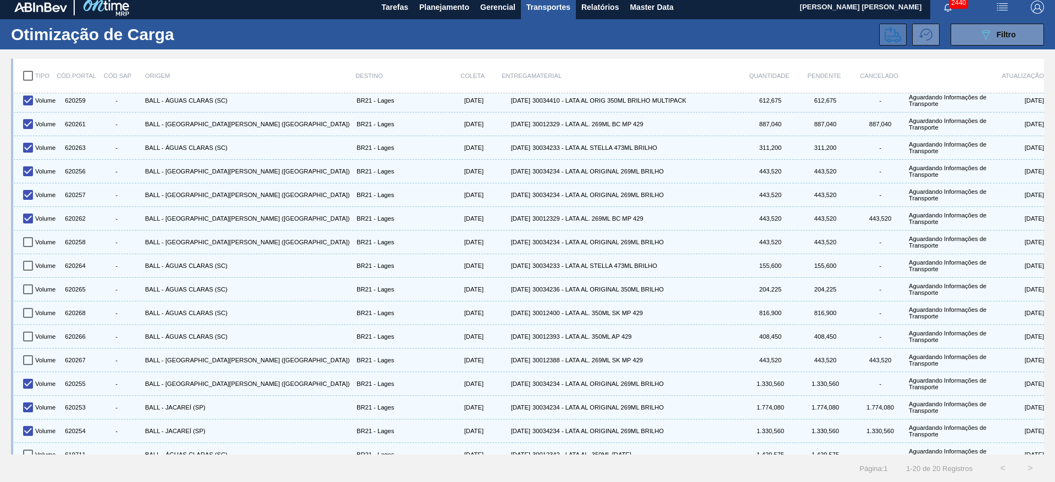
click at [887, 40] on icon at bounding box center [892, 34] width 16 height 16
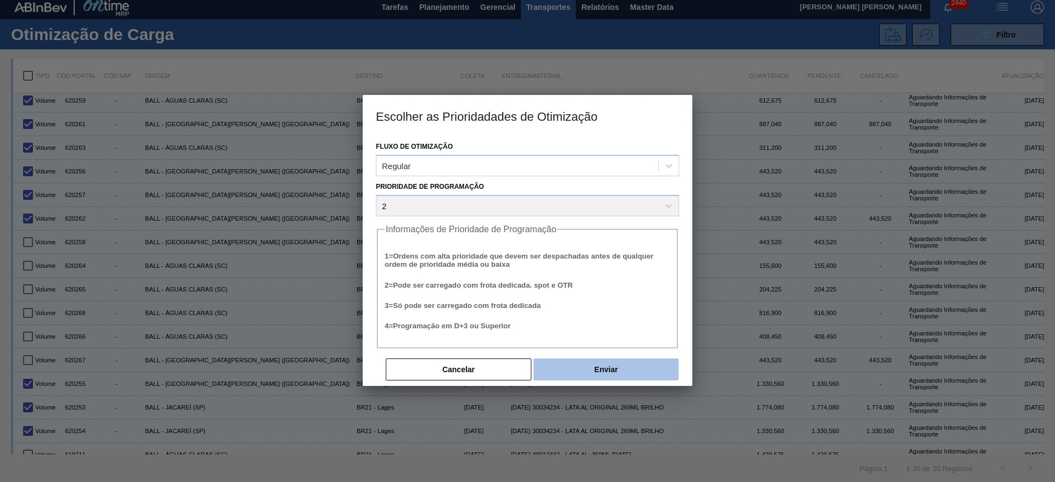
click at [609, 373] on button "Enviar" at bounding box center [605, 370] width 145 height 22
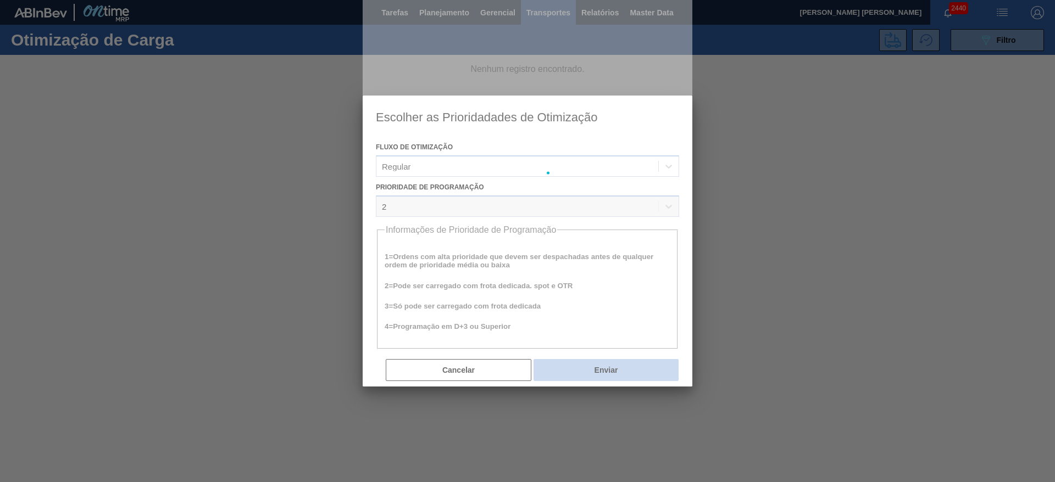
scroll to position [0, 0]
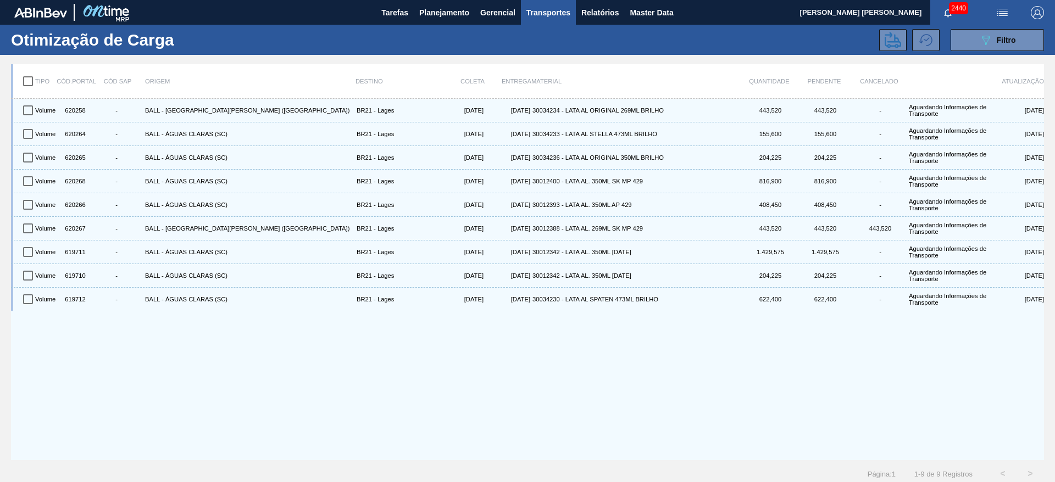
drag, startPoint x: 1004, startPoint y: 37, endPoint x: 998, endPoint y: 54, distance: 18.1
click at [1004, 37] on span "Filtro" at bounding box center [1005, 40] width 19 height 9
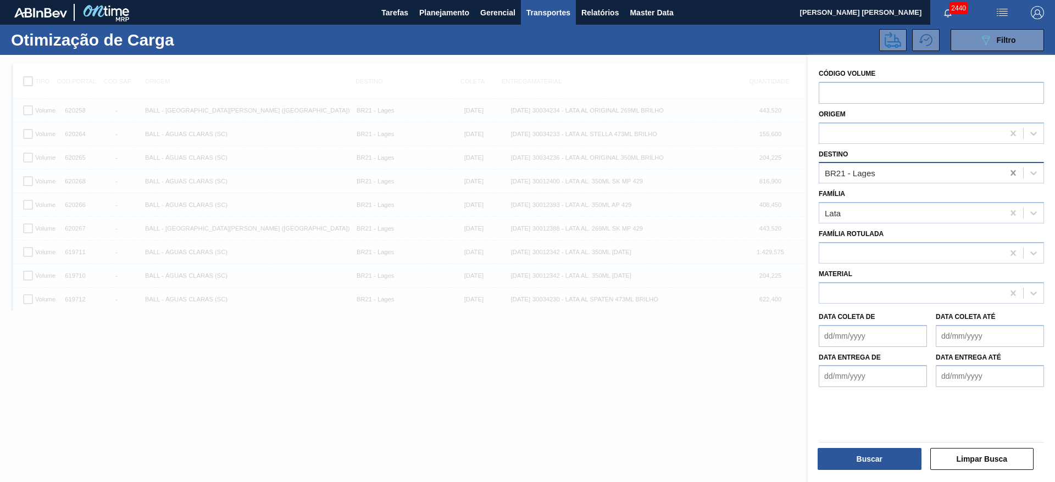
click at [1012, 173] on icon at bounding box center [1012, 172] width 5 height 5
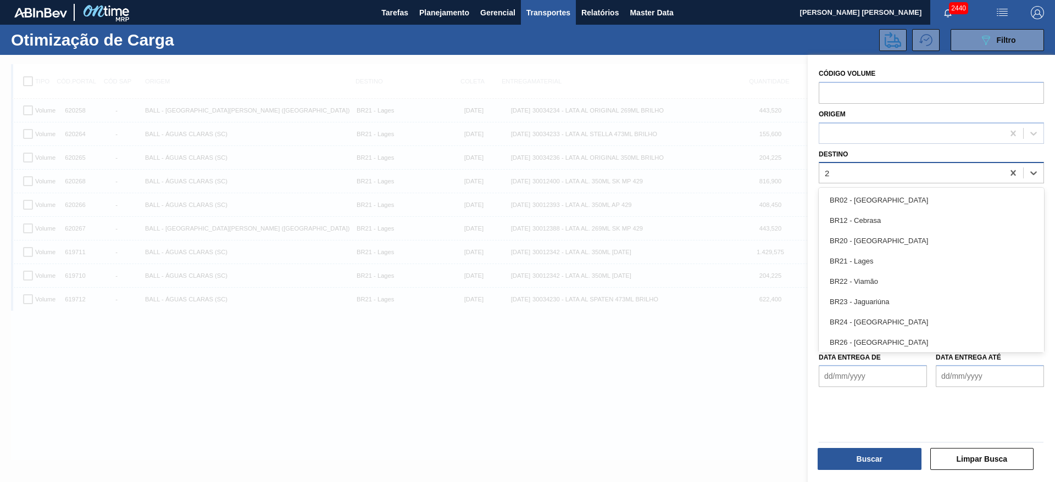
type input "22"
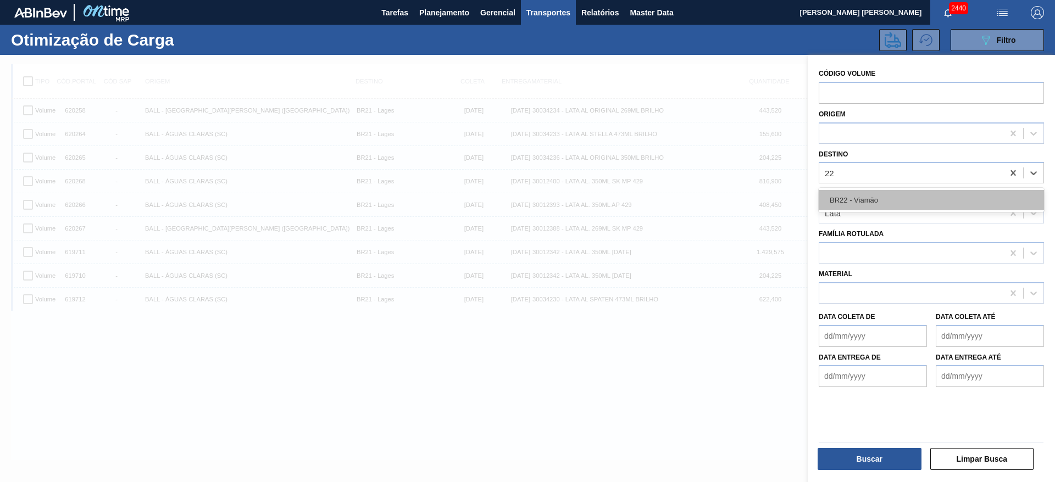
click at [887, 200] on div "BR22 - Viamão" at bounding box center [930, 200] width 225 height 20
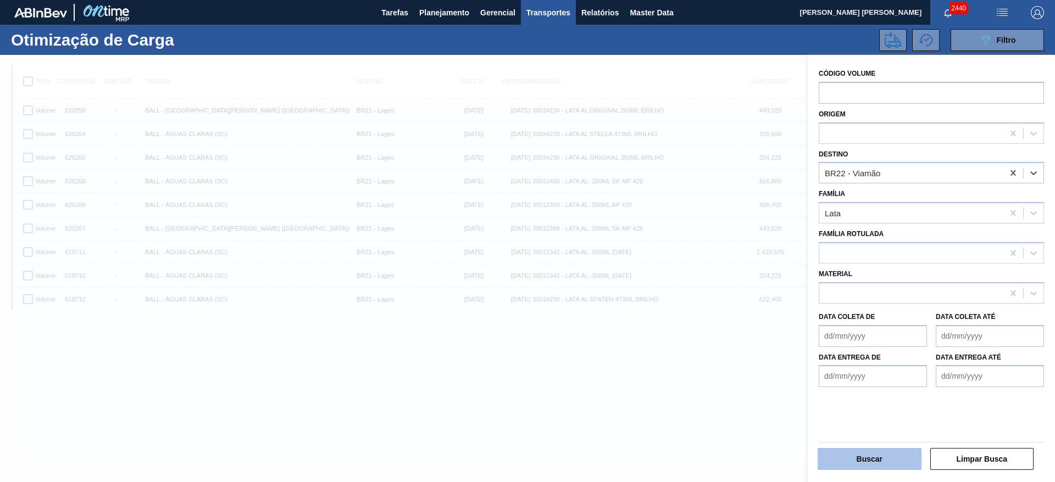
click at [864, 451] on button "Buscar" at bounding box center [869, 459] width 104 height 22
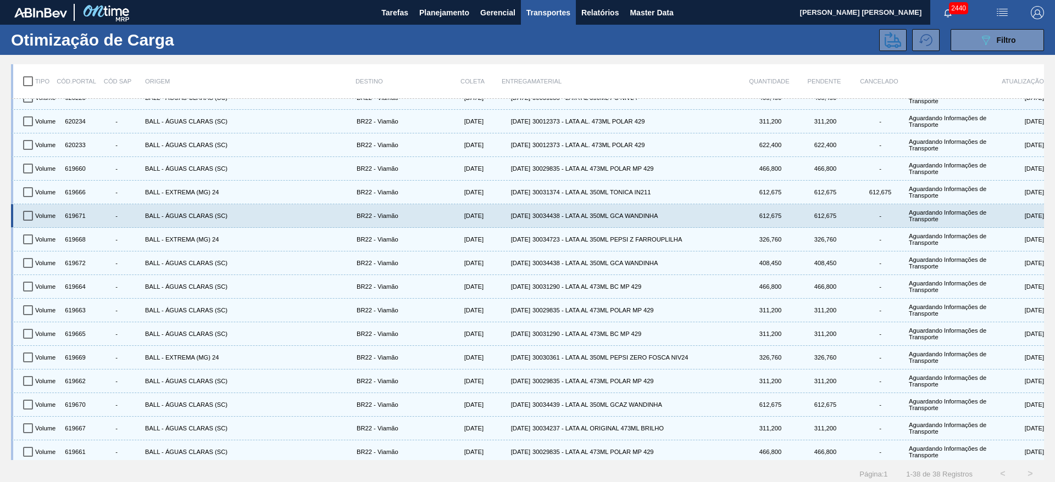
scroll to position [536, 0]
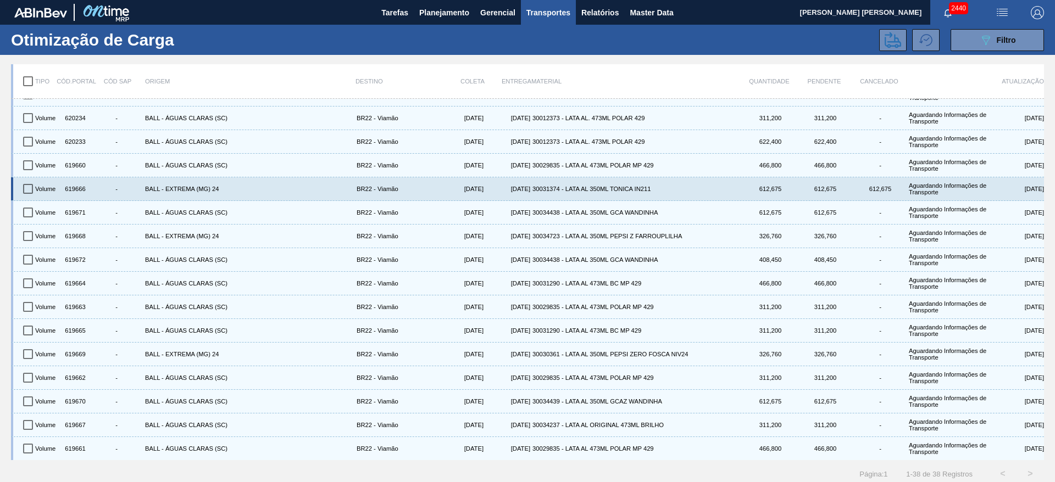
click at [23, 184] on input "checkbox" at bounding box center [27, 188] width 23 height 23
checkbox input "true"
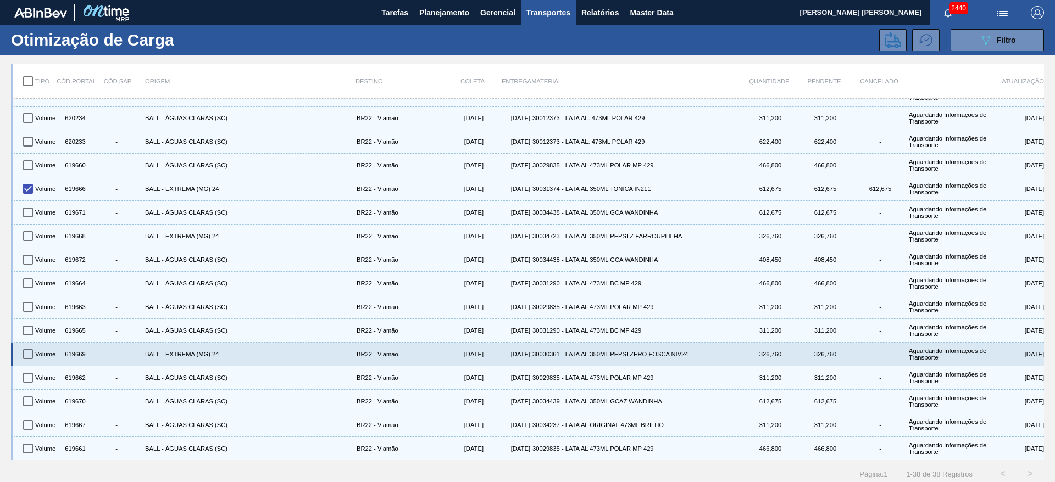
click at [28, 351] on input "checkbox" at bounding box center [27, 354] width 23 height 23
checkbox input "true"
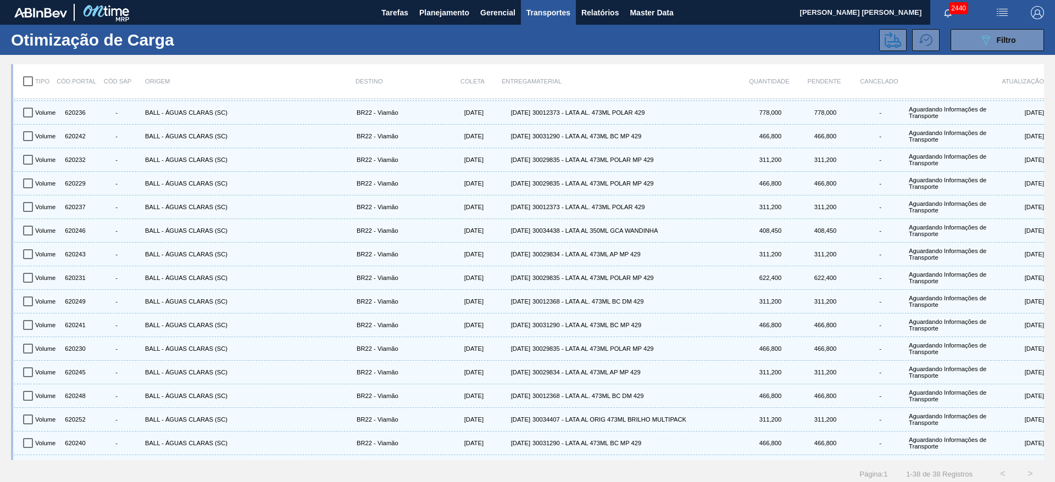
scroll to position [0, 0]
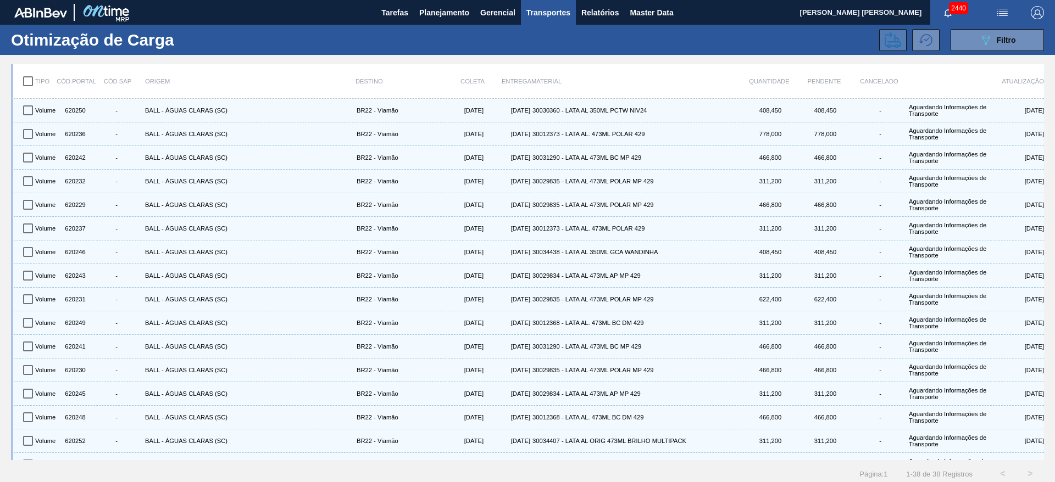
click at [894, 38] on icon at bounding box center [892, 40] width 16 height 16
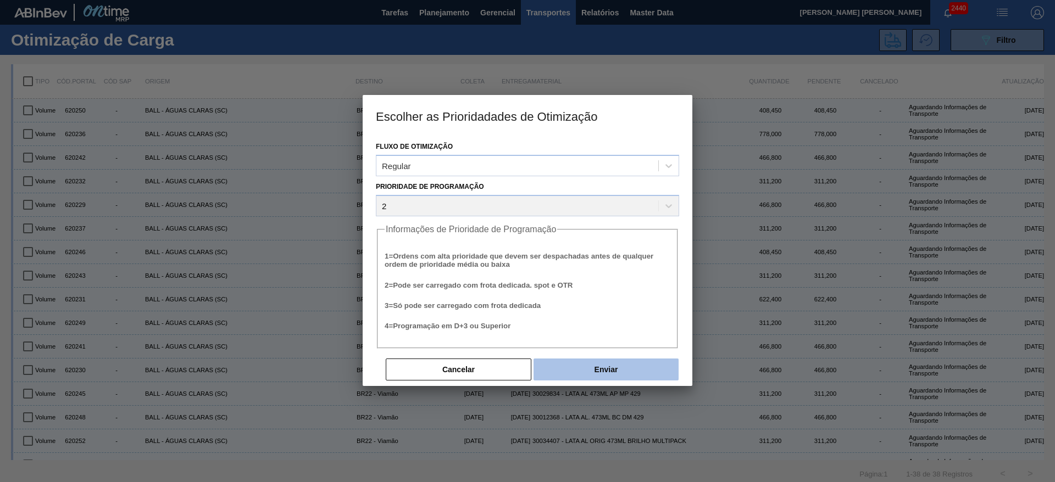
click at [593, 371] on button "Enviar" at bounding box center [605, 370] width 145 height 22
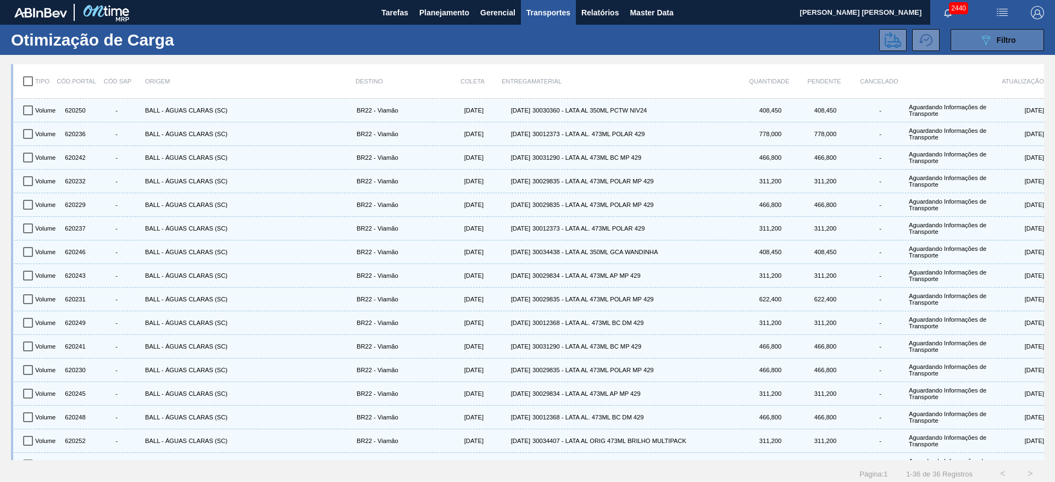
click at [996, 38] on span "Filtro" at bounding box center [1005, 40] width 19 height 9
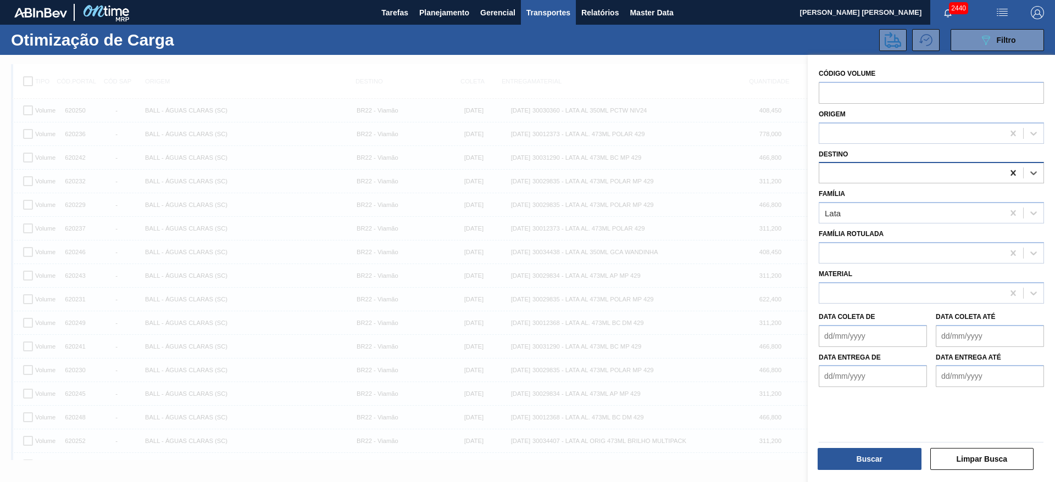
click at [1011, 174] on icon at bounding box center [1012, 172] width 5 height 5
click at [945, 171] on div at bounding box center [911, 173] width 184 height 16
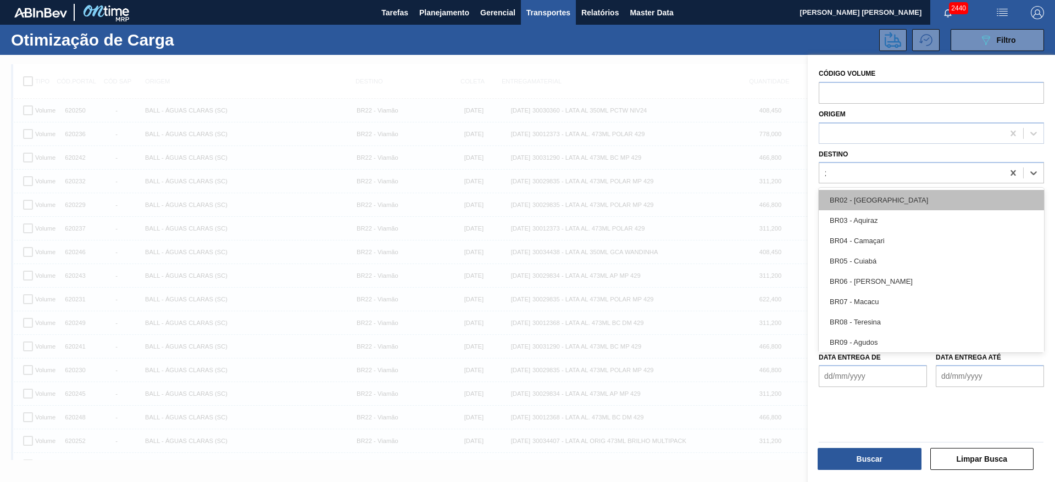
type input "21"
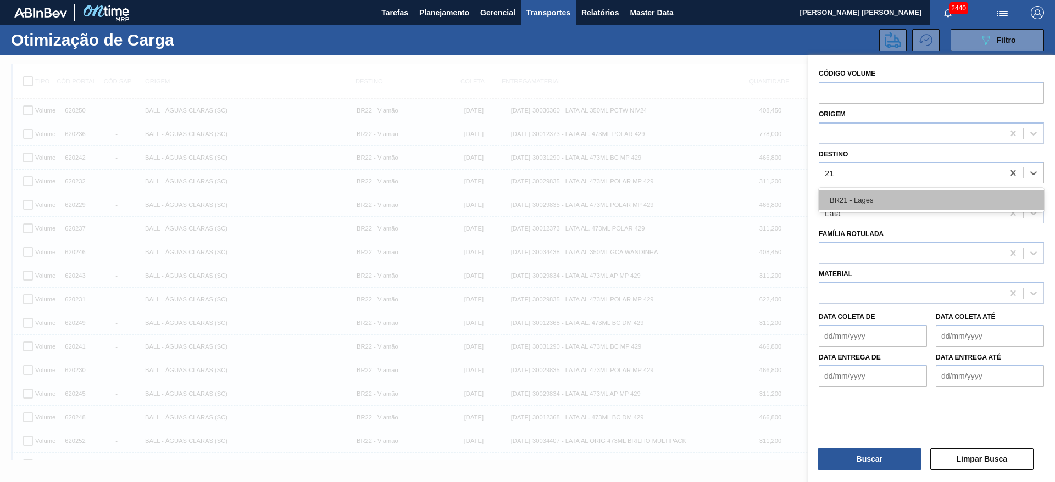
click at [871, 199] on div "BR21 - Lages" at bounding box center [930, 200] width 225 height 20
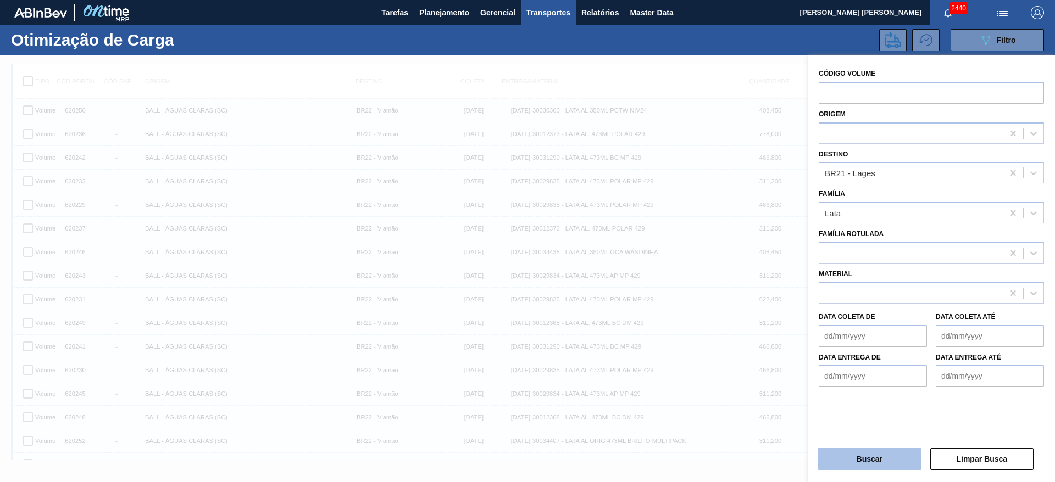
click at [894, 458] on button "Buscar" at bounding box center [869, 459] width 104 height 22
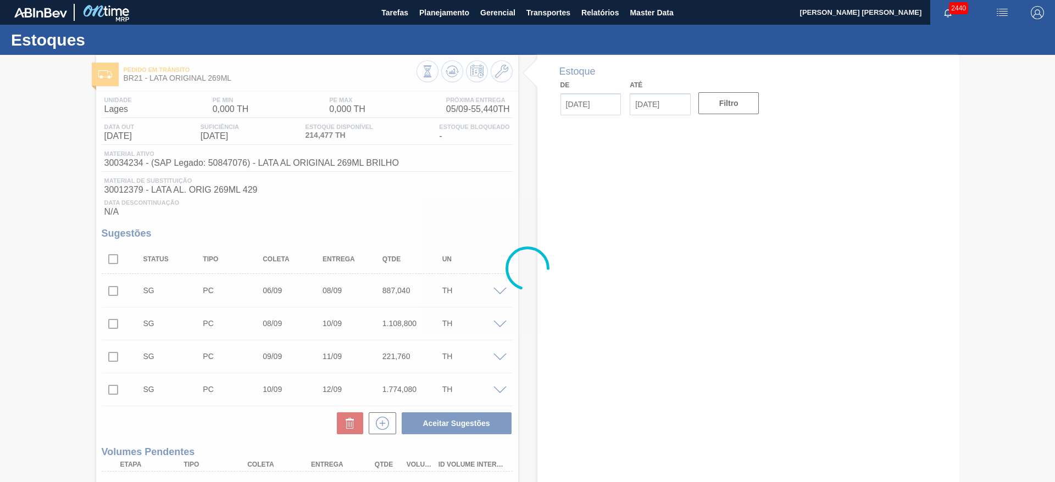
type input "[DATE]"
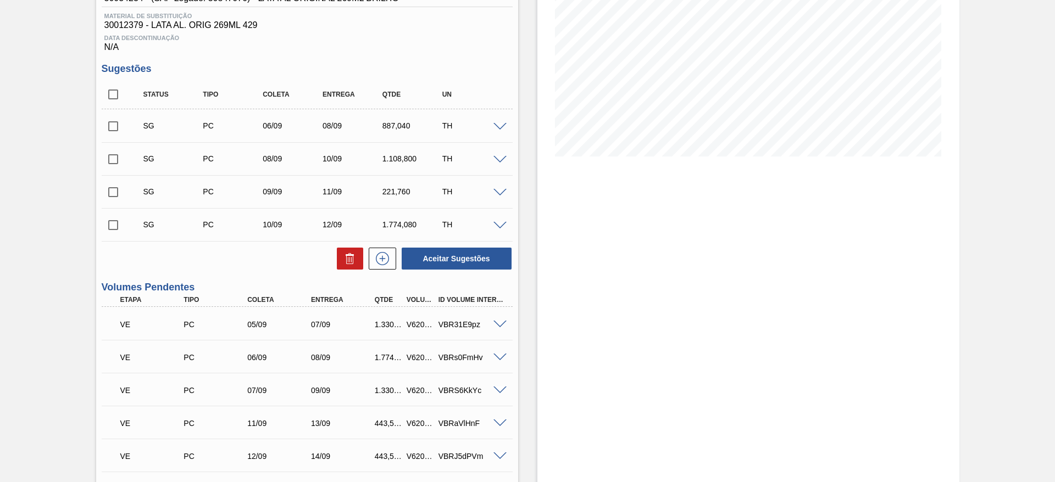
scroll to position [247, 0]
